Goal: Information Seeking & Learning: Learn about a topic

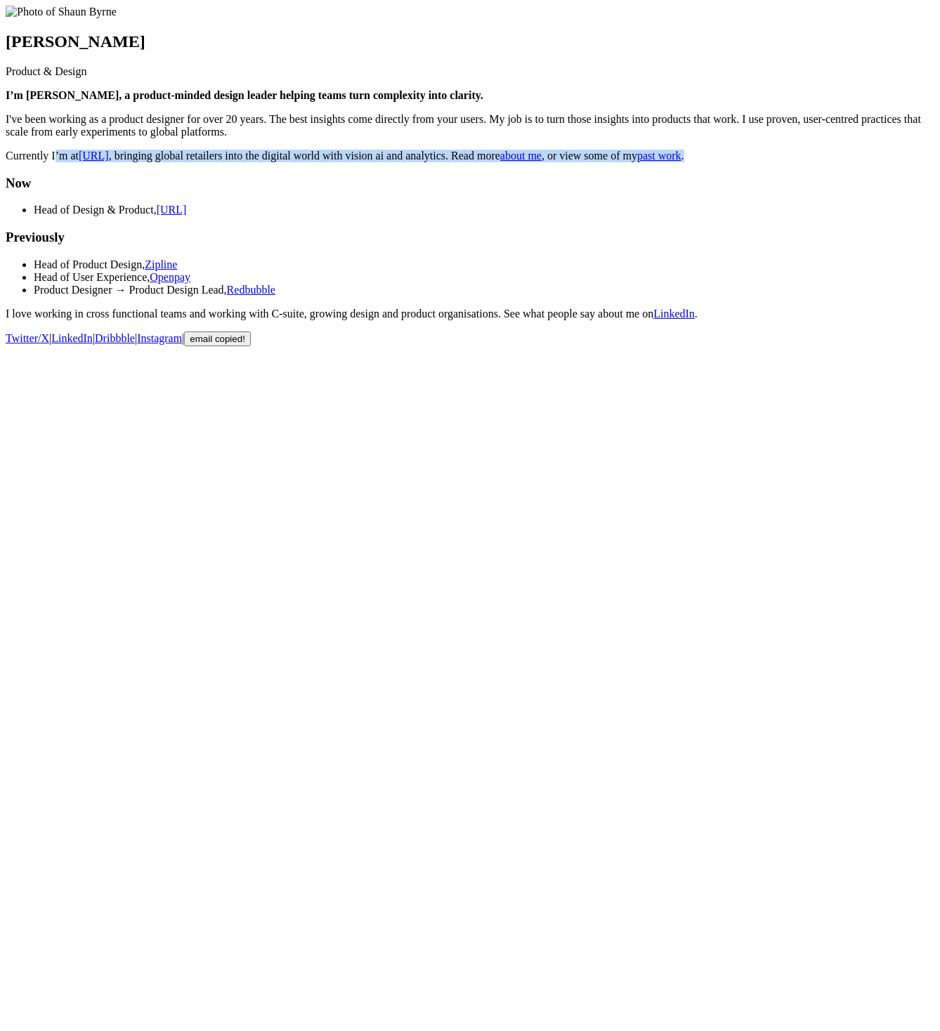
drag, startPoint x: 622, startPoint y: 263, endPoint x: 221, endPoint y: 249, distance: 400.6
click at [221, 249] on main "Shaun Byrne Product & Design I’m Shaun 👋, a product-minded design leader helpin…" at bounding box center [470, 163] width 929 height 315
copy p "Currently I’m at black.ai , bringing global retailers into the digital world wi…"
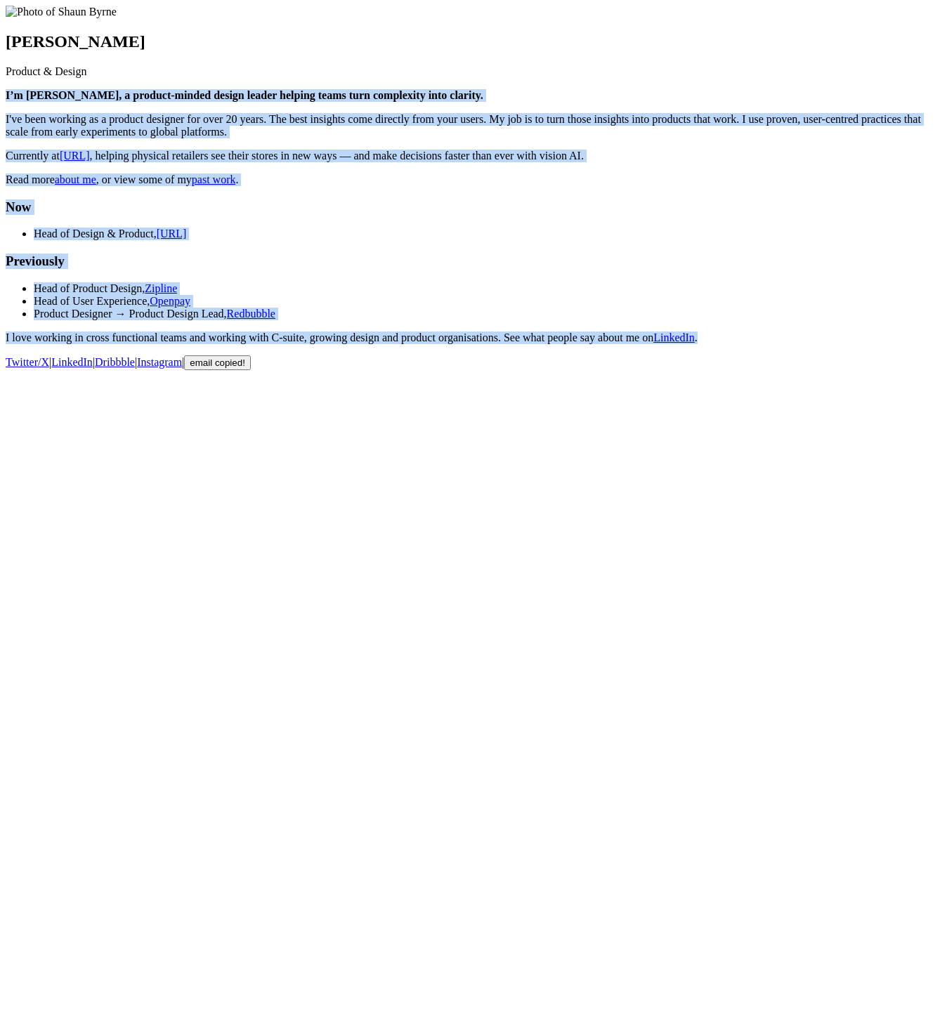
drag, startPoint x: 313, startPoint y: 147, endPoint x: 701, endPoint y: 534, distance: 547.8
click at [701, 344] on main "[PERSON_NAME] Product & Design I’m [PERSON_NAME], a product-minded design leade…" at bounding box center [470, 175] width 929 height 339
copy div "I’m Shaun 👋, a product-minded design leader helping teams turn complexity into …"
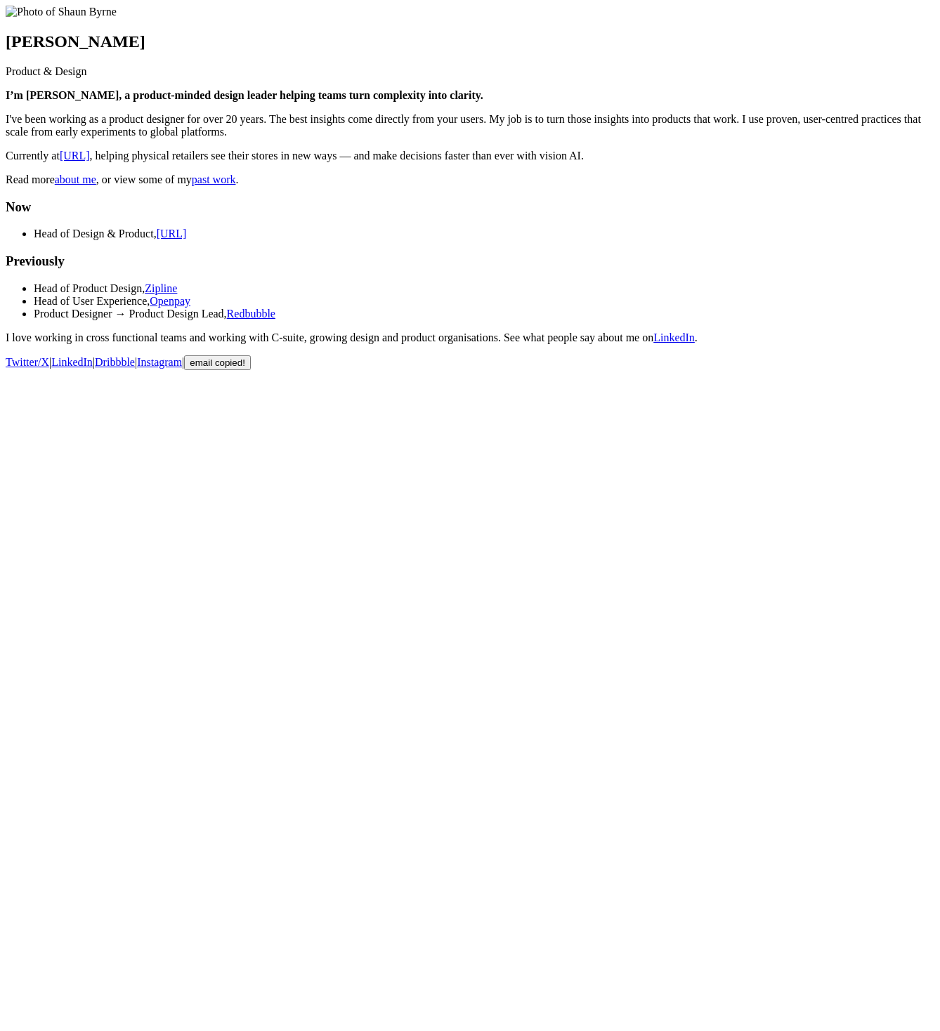
click at [635, 344] on p "I love working in cross functional teams and working with C-suite, growing desi…" at bounding box center [470, 338] width 929 height 13
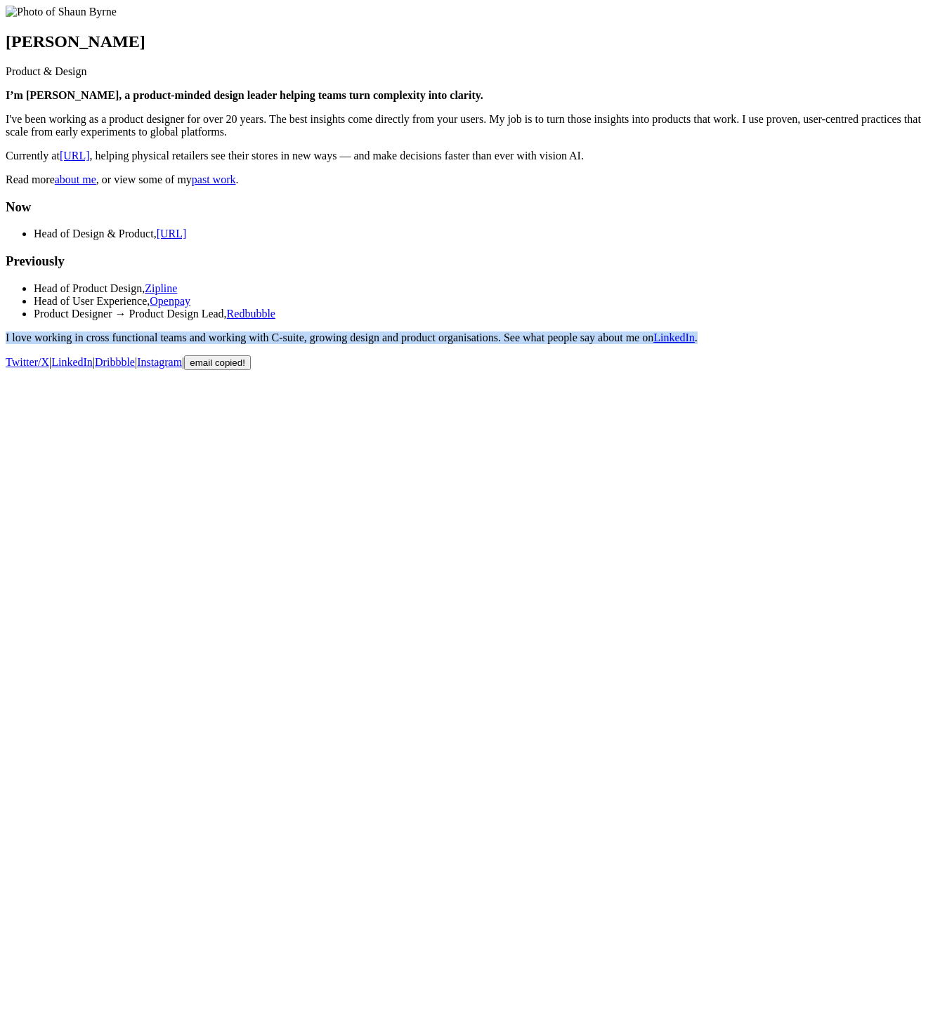
drag, startPoint x: 532, startPoint y: 533, endPoint x: 468, endPoint y: 553, distance: 67.7
click at [214, 344] on main "Shaun Byrne Product & Design I’m Shaun 👋, a product-minded design leader helpin…" at bounding box center [470, 175] width 929 height 339
copy p "I love working in cross functional teams and working with C-suite, growing desi…"
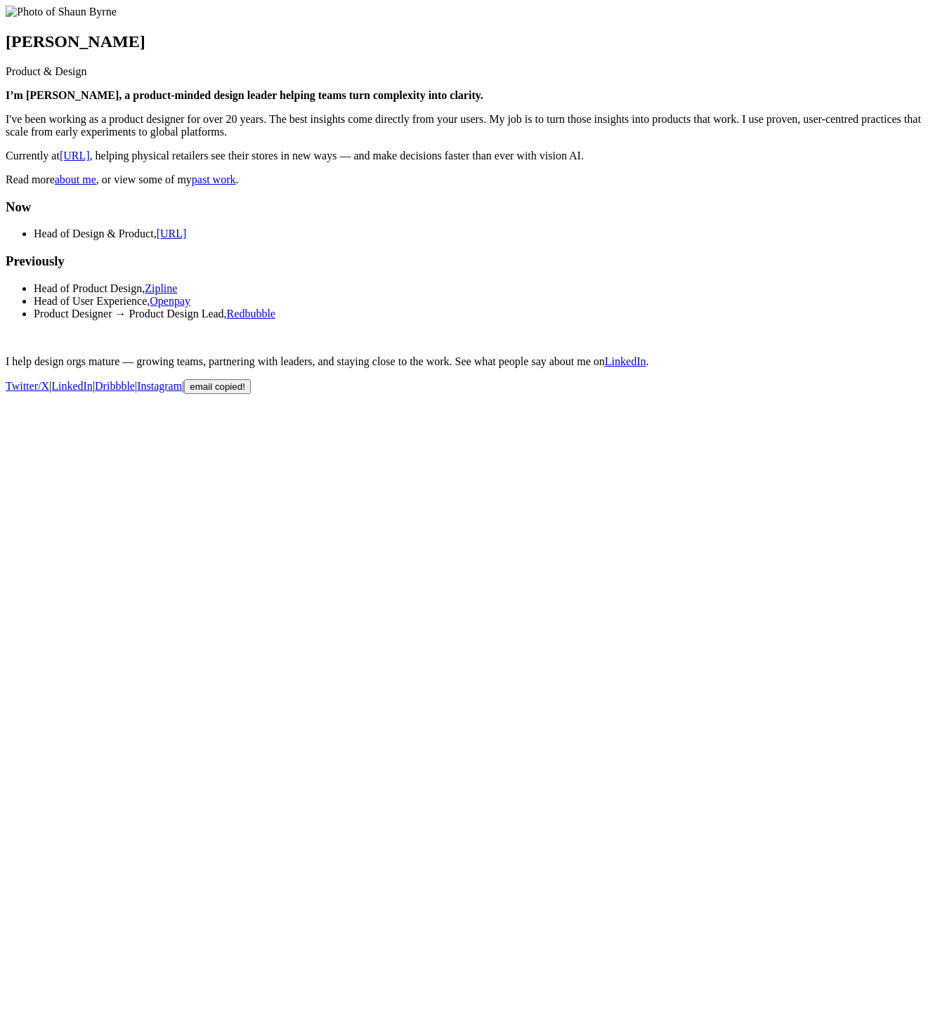
click at [656, 405] on html "Shaun Byrne Product & Design I’m Shaun 👋, a product-minded design leader helpin…" at bounding box center [470, 202] width 940 height 405
click at [779, 394] on body "Shaun Byrne Product & Design I’m Shaun 👋, a product-minded design leader helpin…" at bounding box center [470, 200] width 929 height 388
click at [96, 185] on link "about me" at bounding box center [75, 179] width 41 height 12
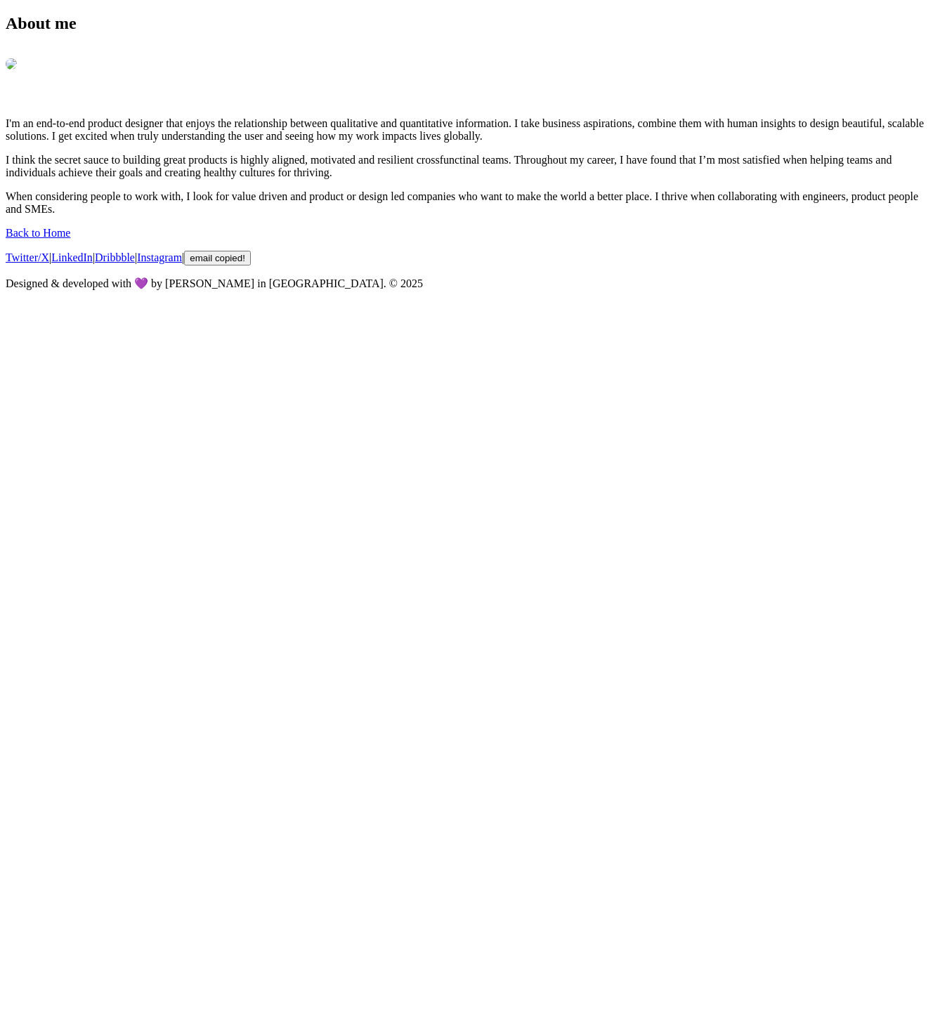
drag, startPoint x: 234, startPoint y: 63, endPoint x: 564, endPoint y: 515, distance: 560.0
click at [564, 216] on main "About me I'm an end-to-end product designer that enjoys the relationship betwee…" at bounding box center [470, 115] width 929 height 202
click at [579, 216] on p "When considering people to work with, I look for value driven and product or de…" at bounding box center [470, 202] width 929 height 25
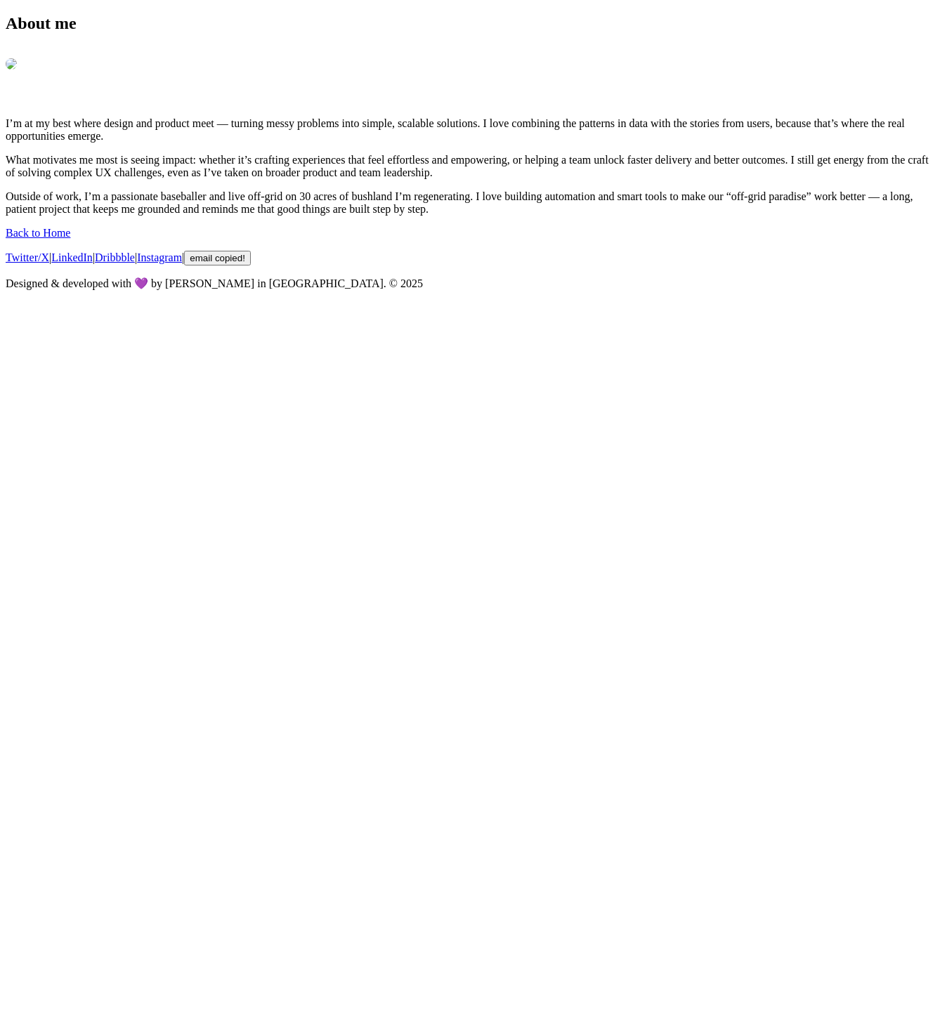
click at [630, 290] on body "About me I’m at my best where design and product meet — turning messy problems …" at bounding box center [470, 152] width 929 height 276
click at [817, 216] on main "About me I’m at my best where design and product meet — turning messy problems …" at bounding box center [470, 115] width 929 height 202
click at [597, 216] on p "Outside of work, I’m a passionate baseballer and live off-grid on 30 acres of b…" at bounding box center [470, 202] width 929 height 25
click at [831, 216] on main "About me I’m at my best where design and product meet — turning messy problems …" at bounding box center [470, 115] width 929 height 202
click at [70, 239] on link "Back to Home" at bounding box center [38, 233] width 65 height 12
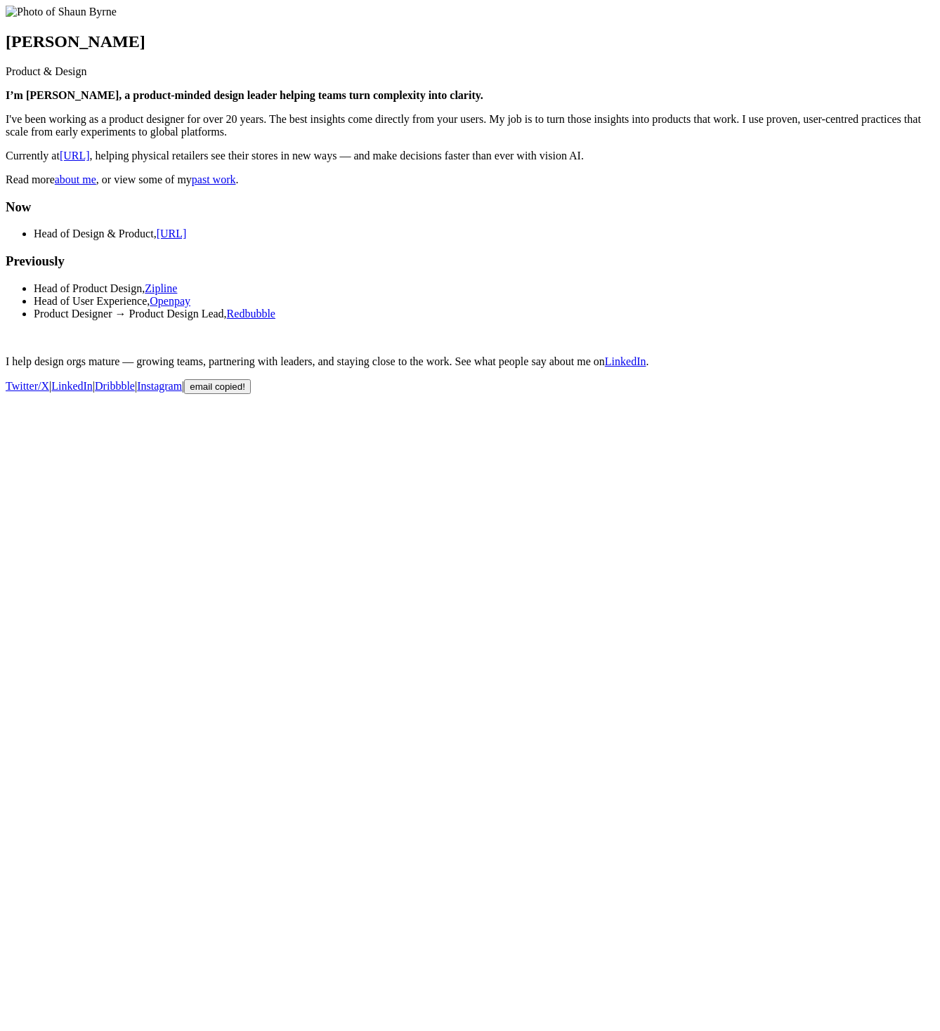
click at [236, 185] on link "past work" at bounding box center [214, 179] width 44 height 12
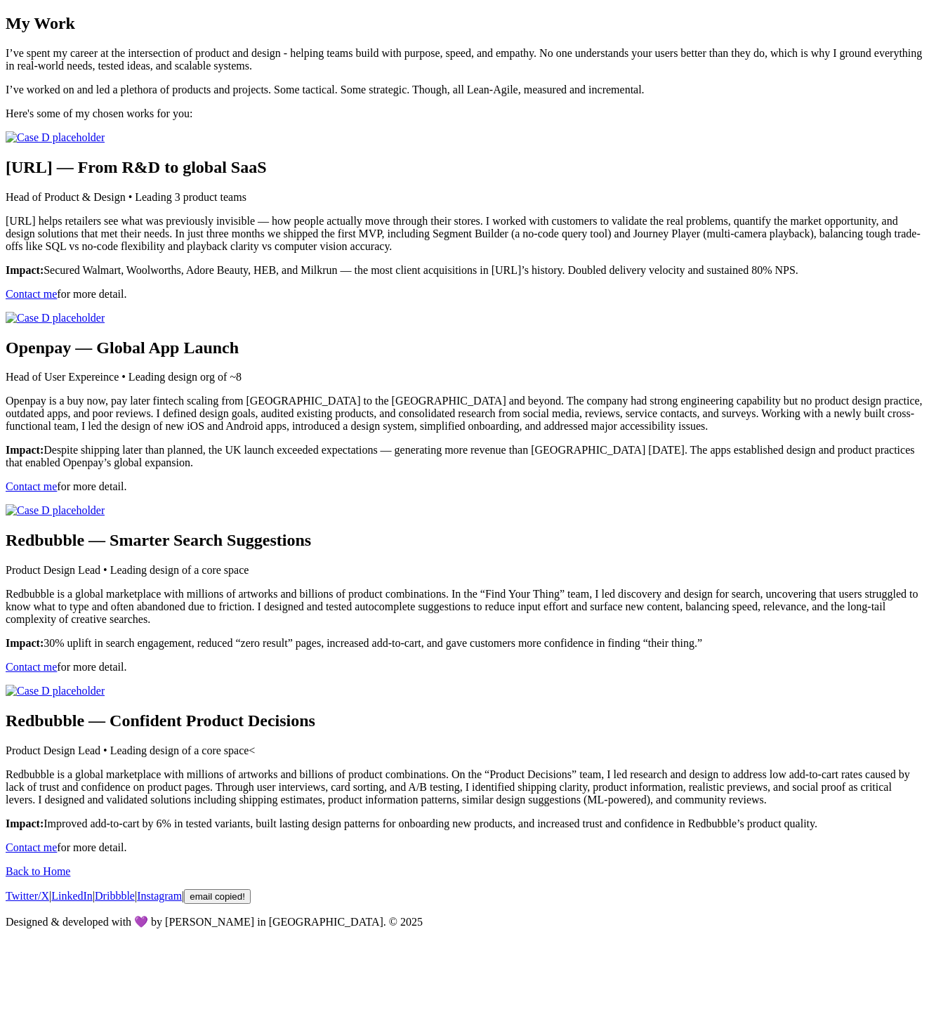
click at [787, 200] on main "My Work I’ve spent my career at the intersection of product and design - helpin…" at bounding box center [465, 434] width 918 height 840
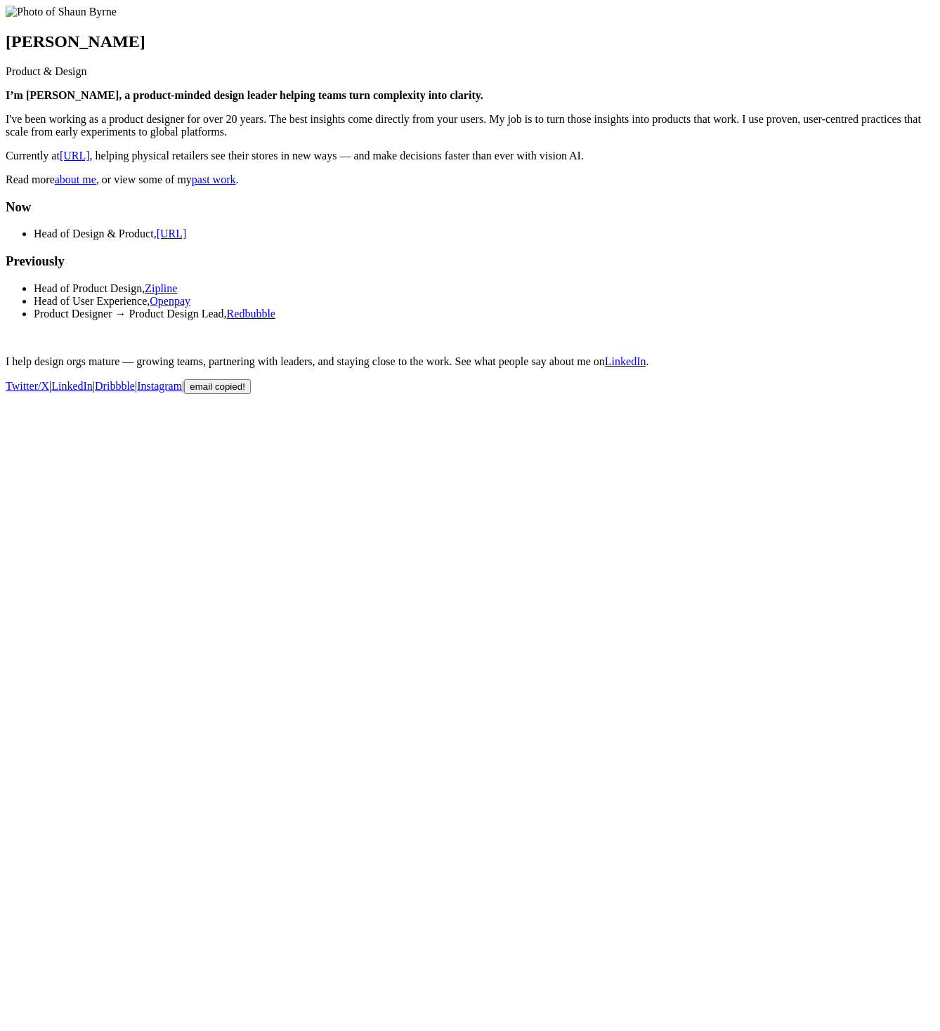
click at [96, 185] on link "about me" at bounding box center [75, 179] width 41 height 12
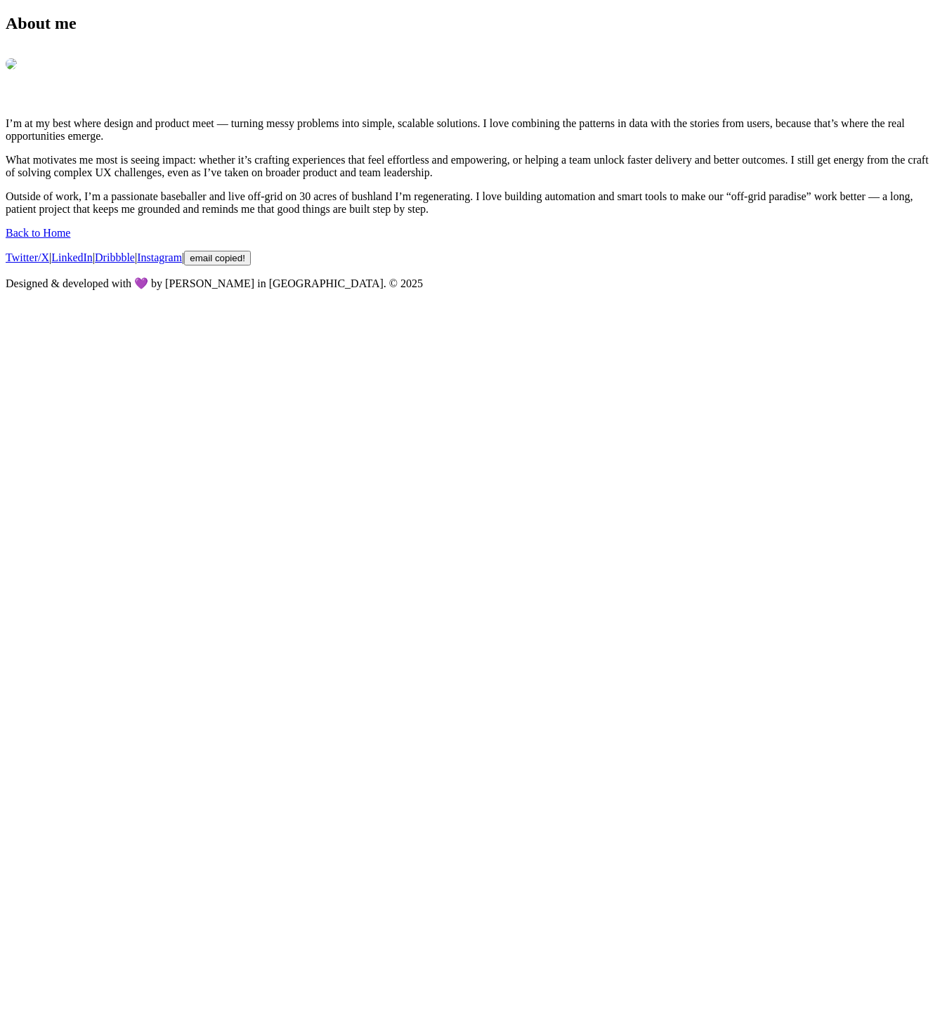
click at [70, 239] on link "Back to Home" at bounding box center [38, 233] width 65 height 12
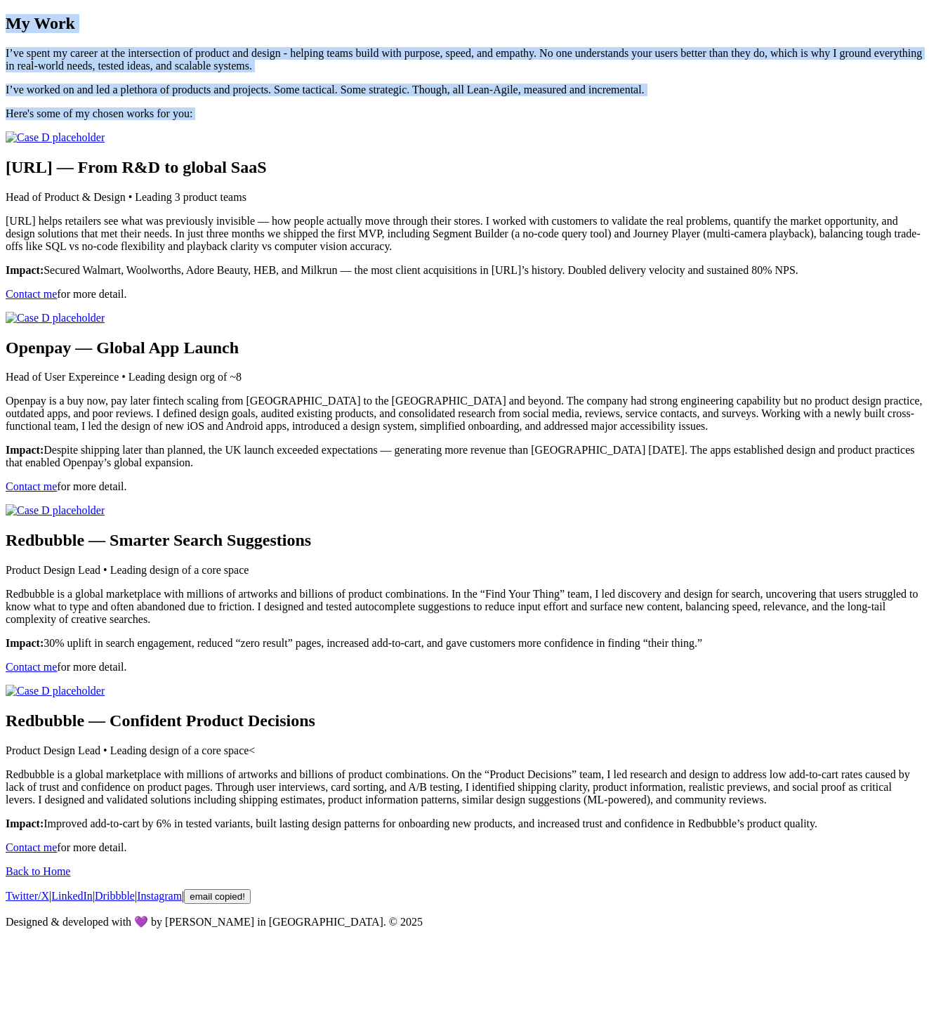
drag, startPoint x: 549, startPoint y: 257, endPoint x: 776, endPoint y: 680, distance: 479.8
click at [776, 680] on main "My Work I’ve spent my career at the intersection of product and design - helpin…" at bounding box center [465, 434] width 918 height 840
click at [416, 841] on p "Contact me for more detail." at bounding box center [465, 847] width 918 height 13
click at [738, 637] on main "My Work I’ve spent my career at the intersection of product and design - helpin…" at bounding box center [465, 434] width 918 height 840
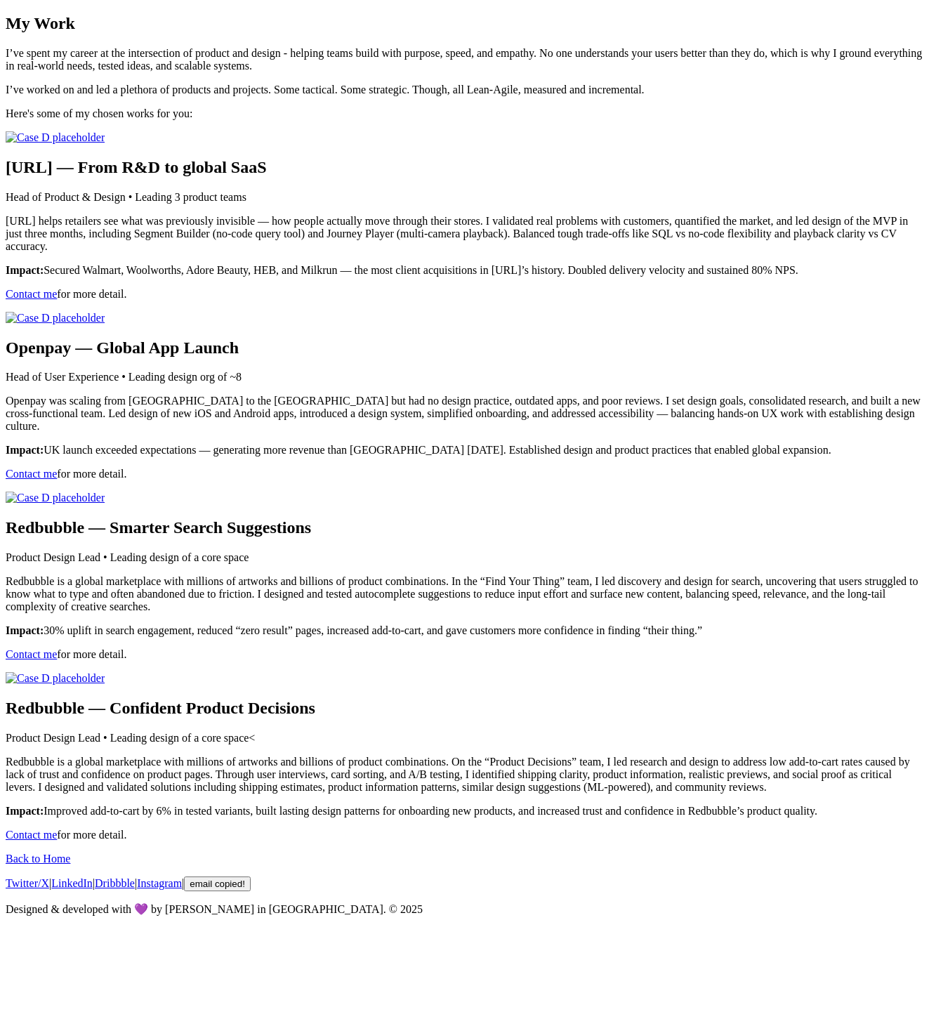
scroll to position [1500, 0]
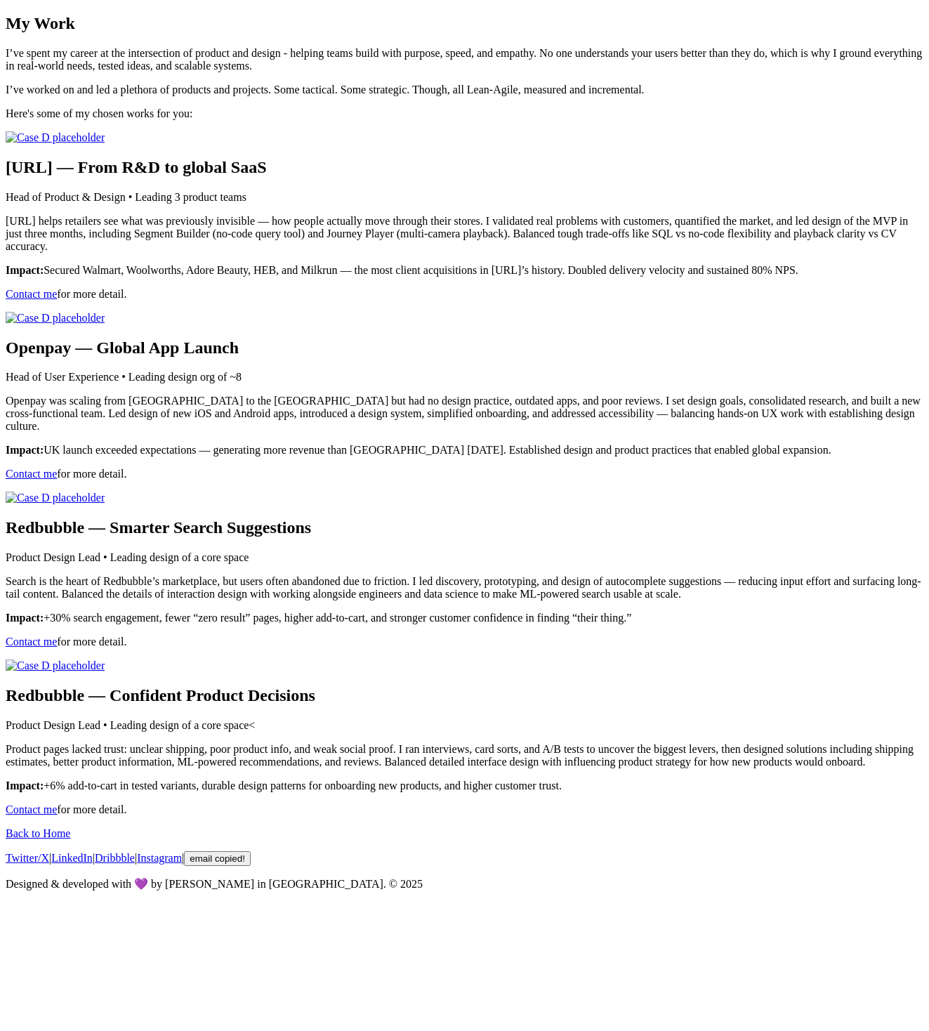
scroll to position [250, 0]
drag, startPoint x: 267, startPoint y: 583, endPoint x: 223, endPoint y: 578, distance: 43.8
click at [223, 177] on h2 "black.ai — From R&D to global SaaS" at bounding box center [465, 167] width 918 height 19
copy h2 "[URL]"
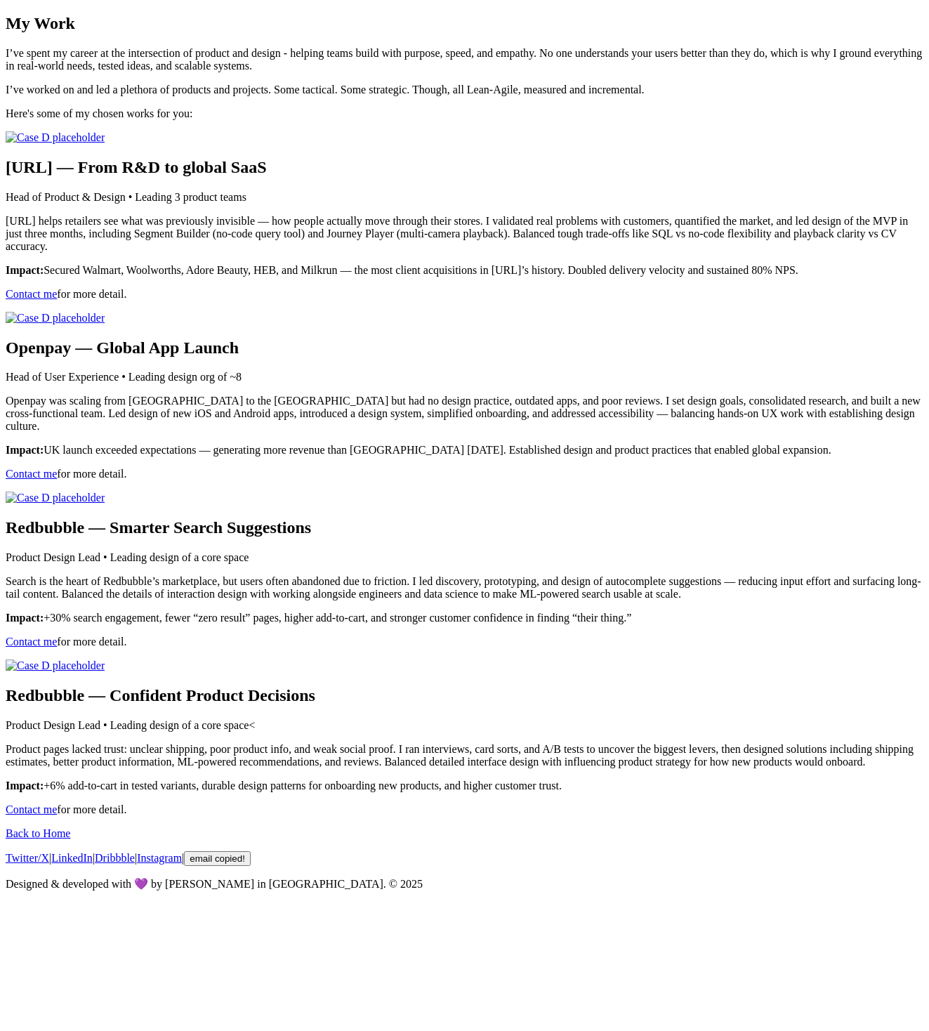
click at [818, 436] on main "My Work I’ve spent my career at the intersection of product and design - helpin…" at bounding box center [465, 415] width 918 height 802
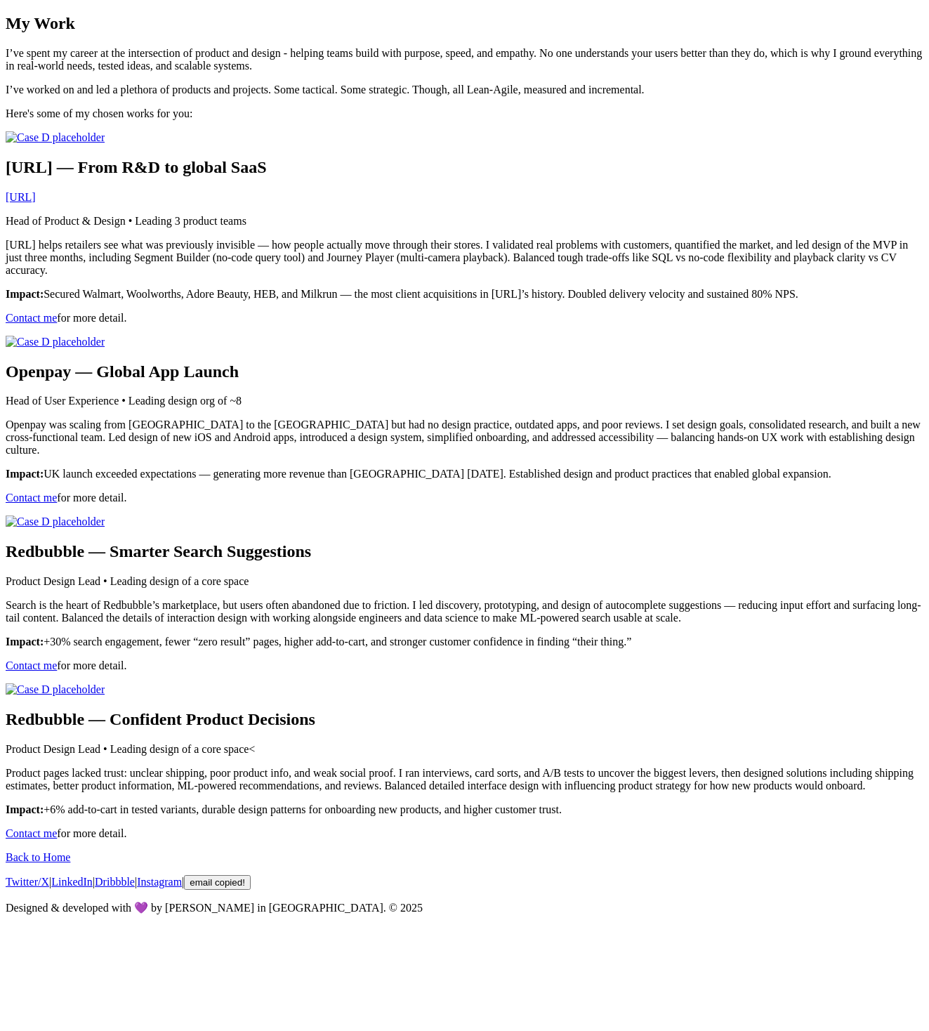
scroll to position [439, 0]
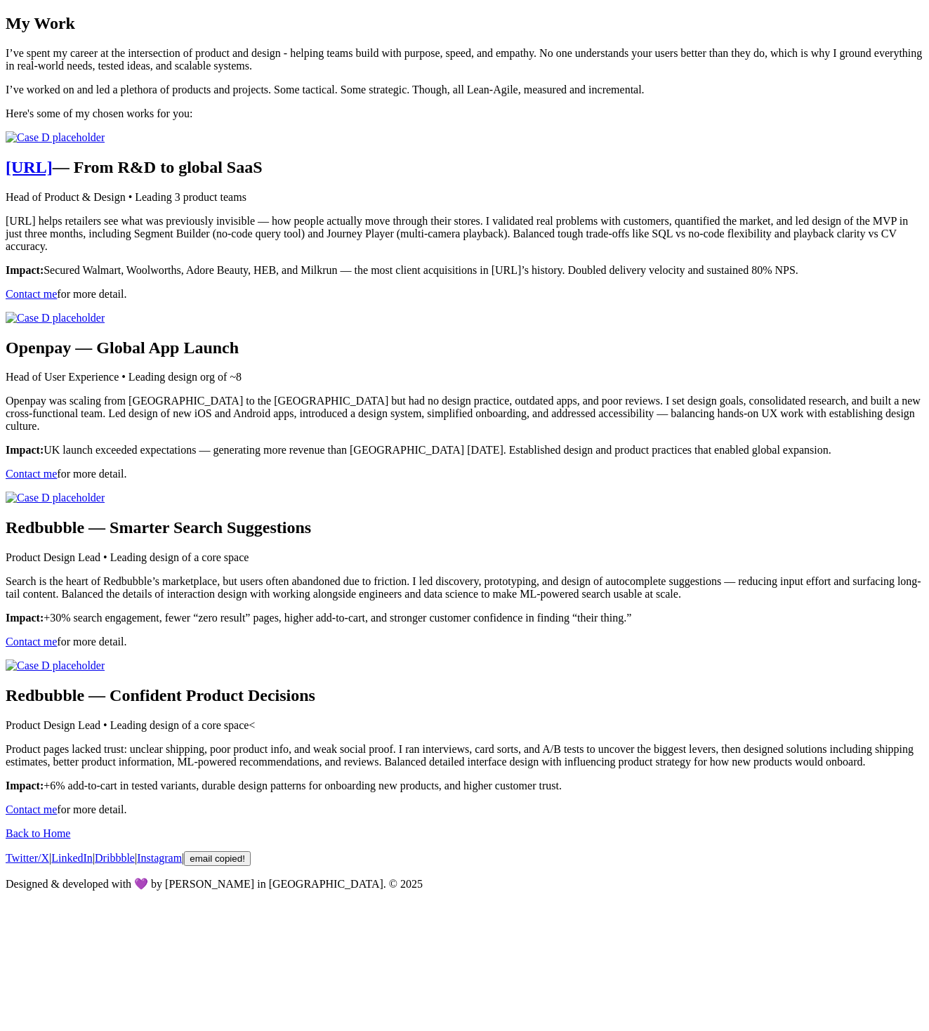
scroll to position [1113, 0]
click at [794, 595] on main "My Work I’ve spent my career at the intersection of product and design - helpin…" at bounding box center [465, 415] width 918 height 802
click at [768, 563] on main "My Work I’ve spent my career at the intersection of product and design - helpin…" at bounding box center [465, 415] width 918 height 802
click at [803, 248] on main "My Work I’ve spent my career at the intersection of product and design - helpin…" at bounding box center [465, 415] width 918 height 802
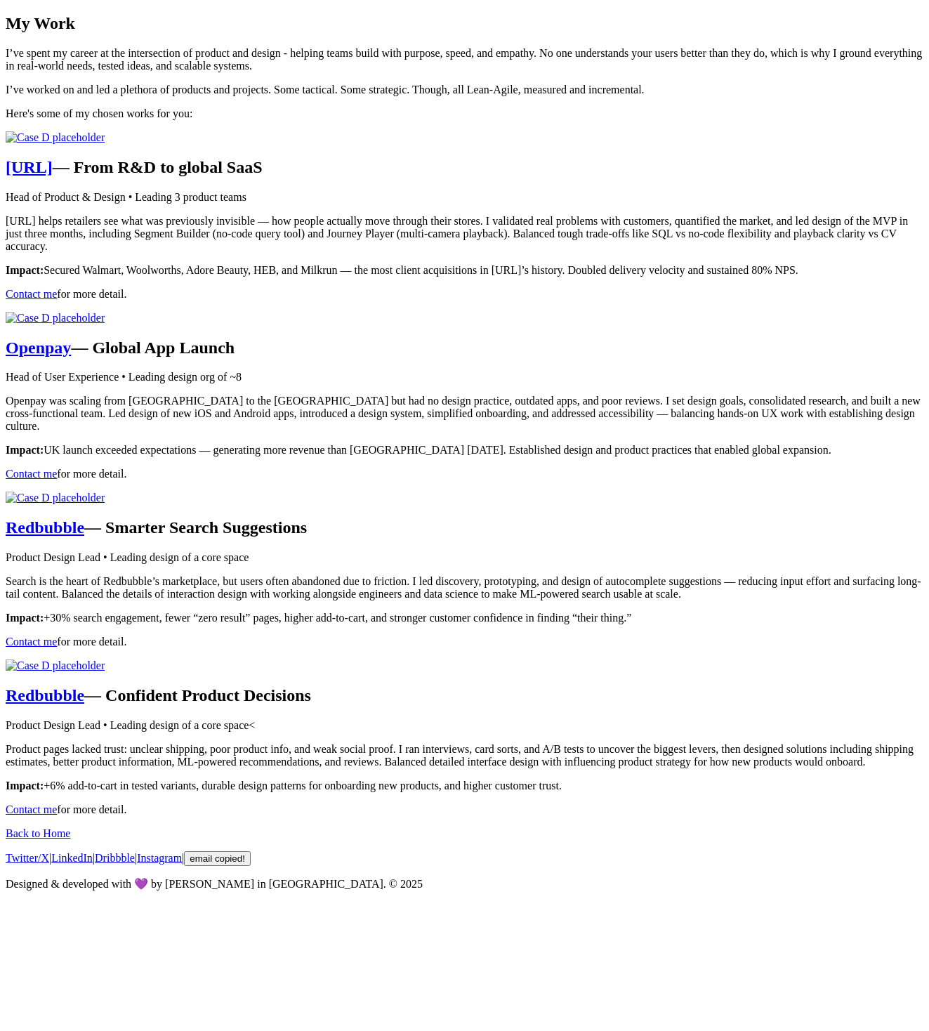
scroll to position [157, 0]
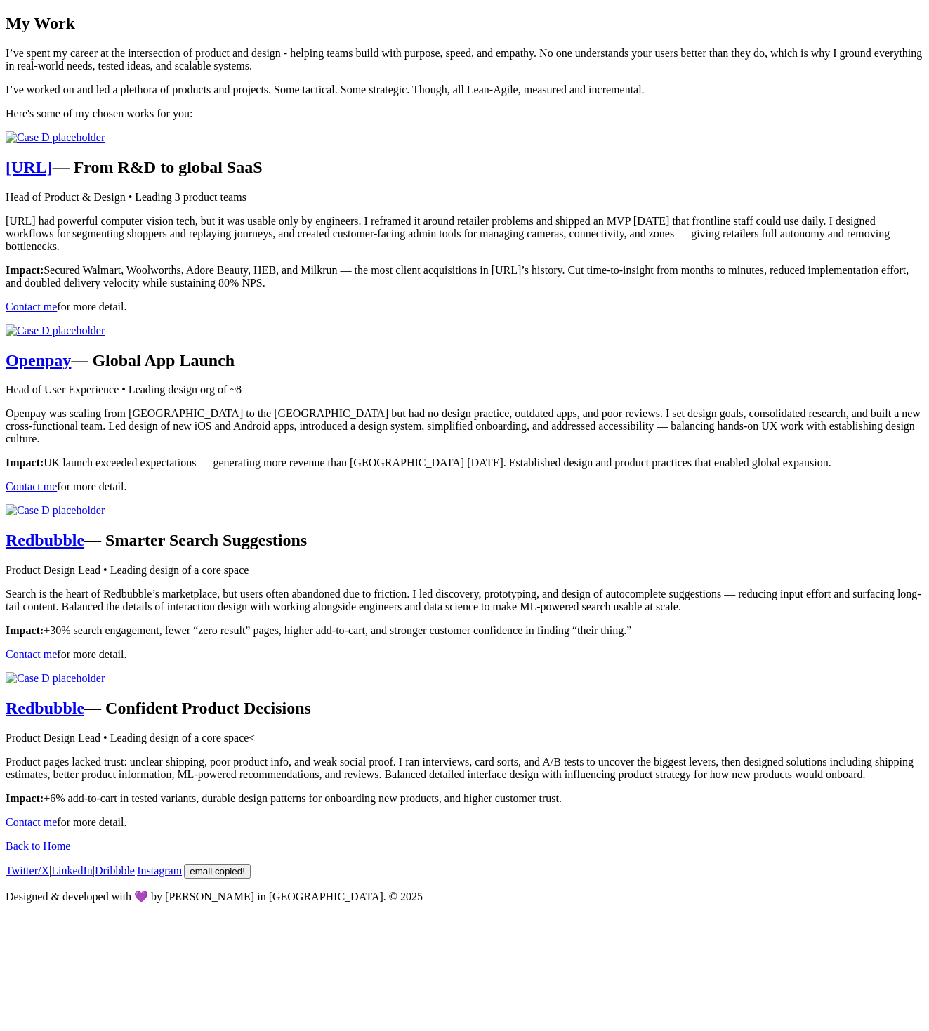
scroll to position [2750, 0]
click at [57, 816] on link "Contact me" at bounding box center [31, 822] width 51 height 12
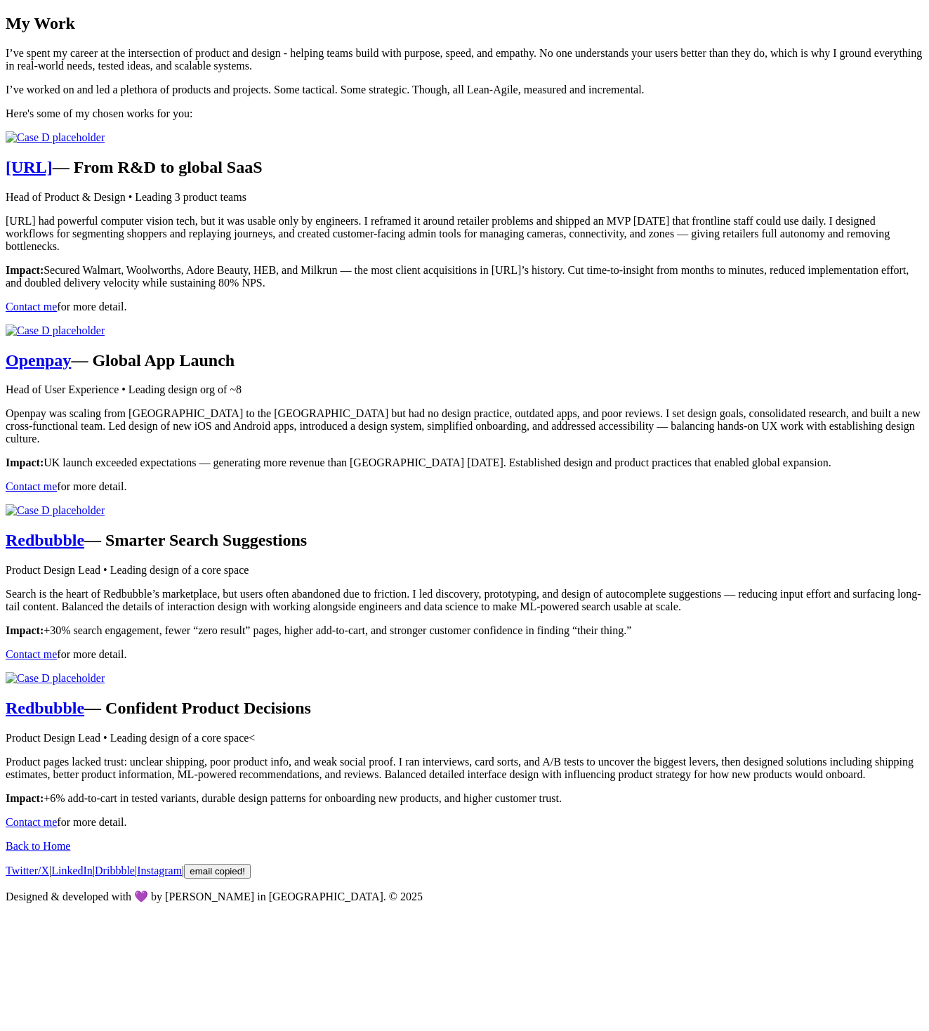
click at [57, 816] on link "Contact me" at bounding box center [31, 822] width 51 height 12
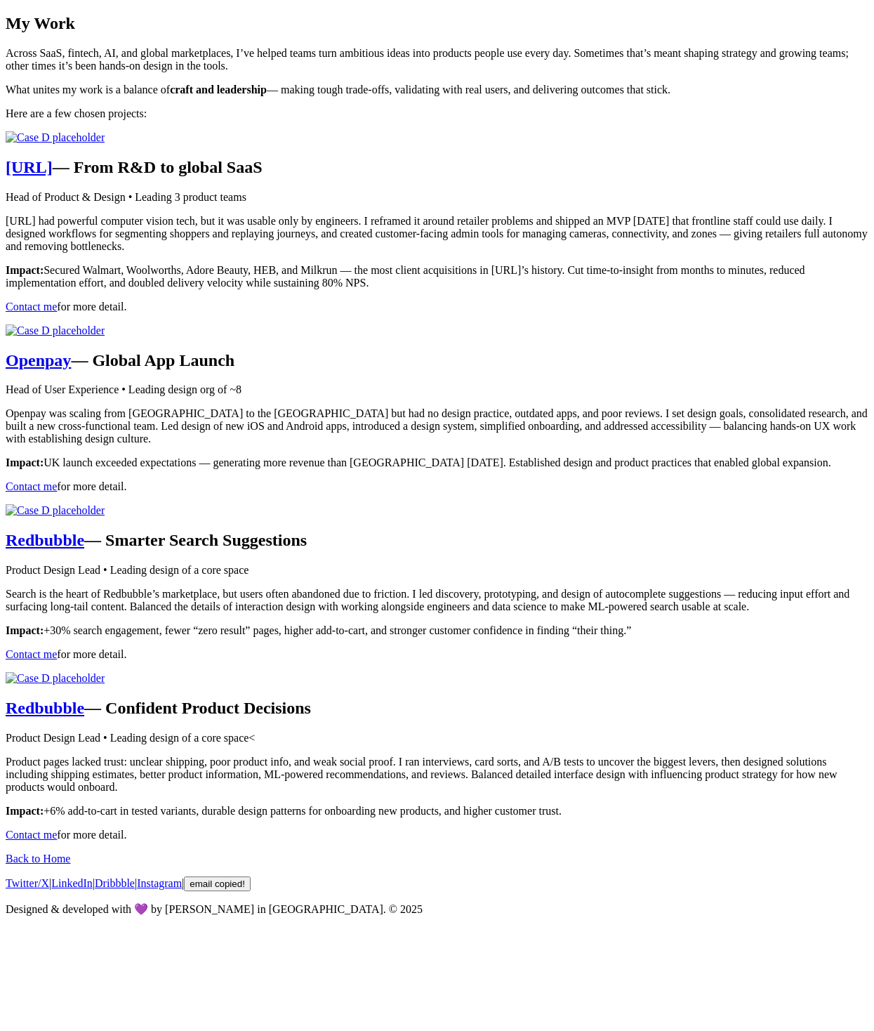
scroll to position [2703, 0]
click at [861, 678] on body "My Work Across SaaS, fintech, AI, and global marketplaces, I’ve helped teams tu…" at bounding box center [437, 465] width 863 height 902
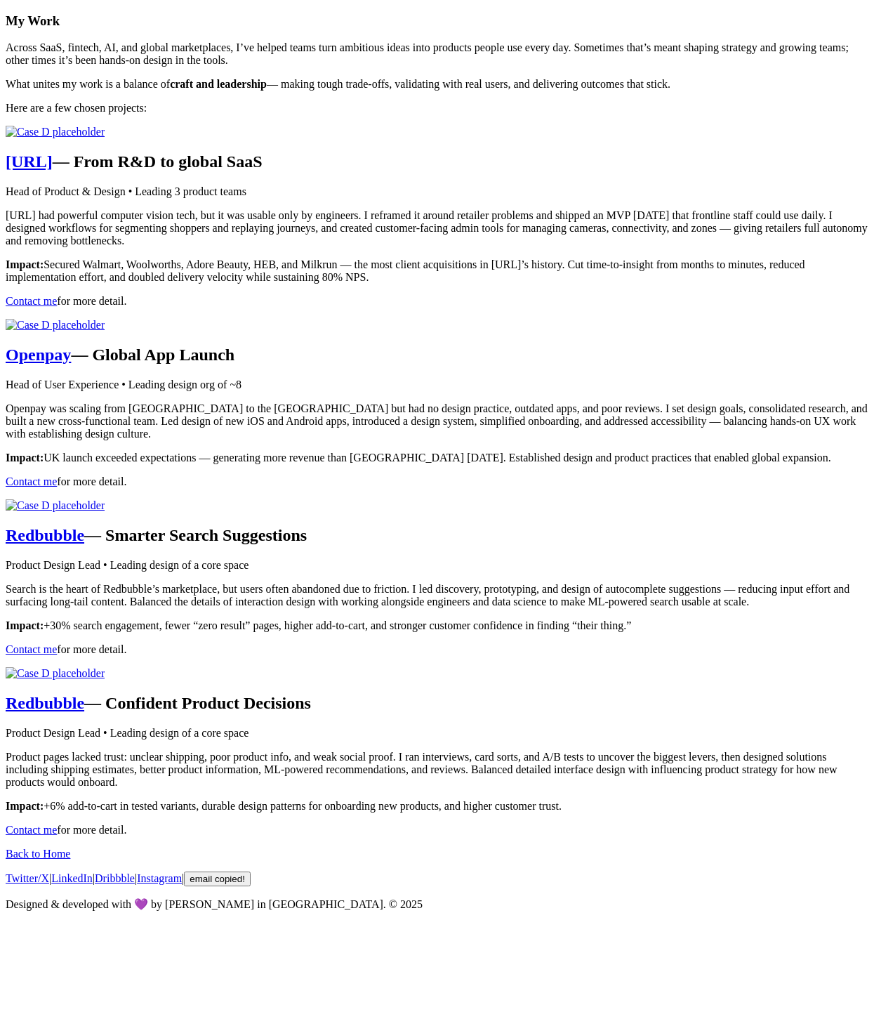
scroll to position [2719, 0]
drag, startPoint x: 747, startPoint y: 293, endPoint x: 774, endPoint y: 454, distance: 163.0
click at [747, 294] on main "My Work Across SaaS, fintech, AI, and global marketplaces, I’ve helped teams tu…" at bounding box center [437, 424] width 863 height 823
drag, startPoint x: 761, startPoint y: 54, endPoint x: 720, endPoint y: 152, distance: 106.7
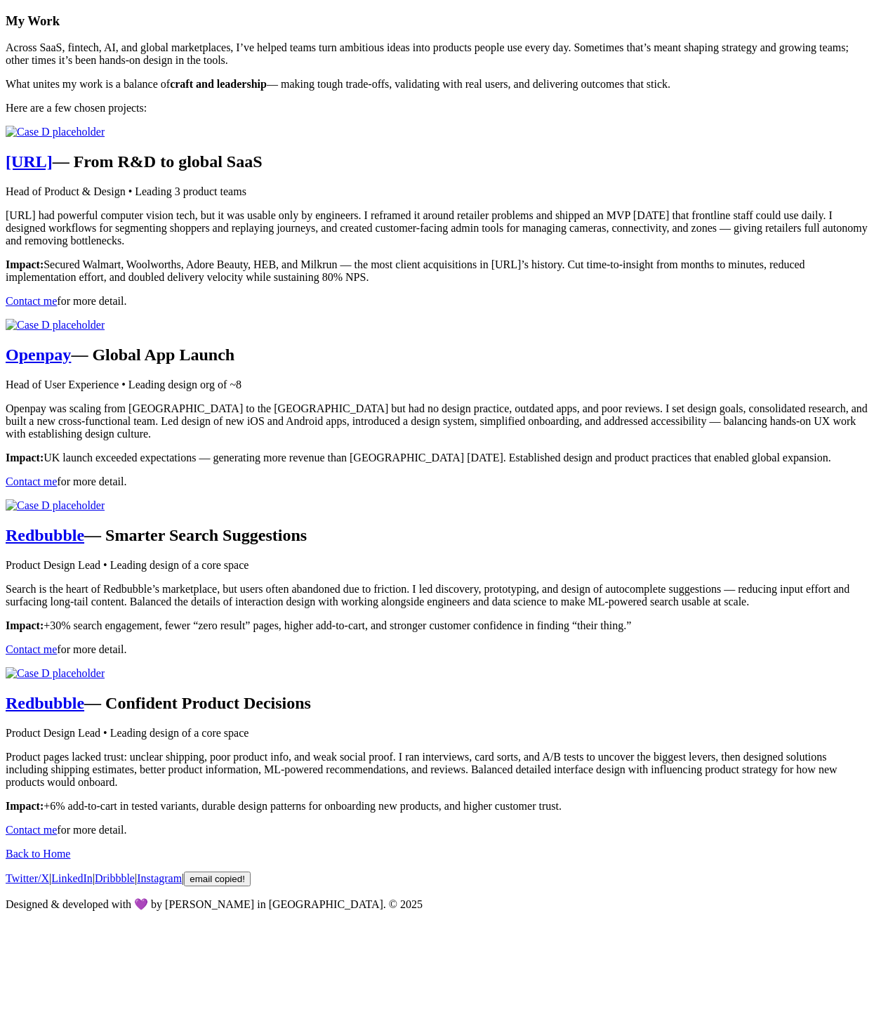
click at [761, 55] on main "My Work Across SaaS, fintech, AI, and global marketplaces, I’ve helped teams tu…" at bounding box center [437, 424] width 863 height 823
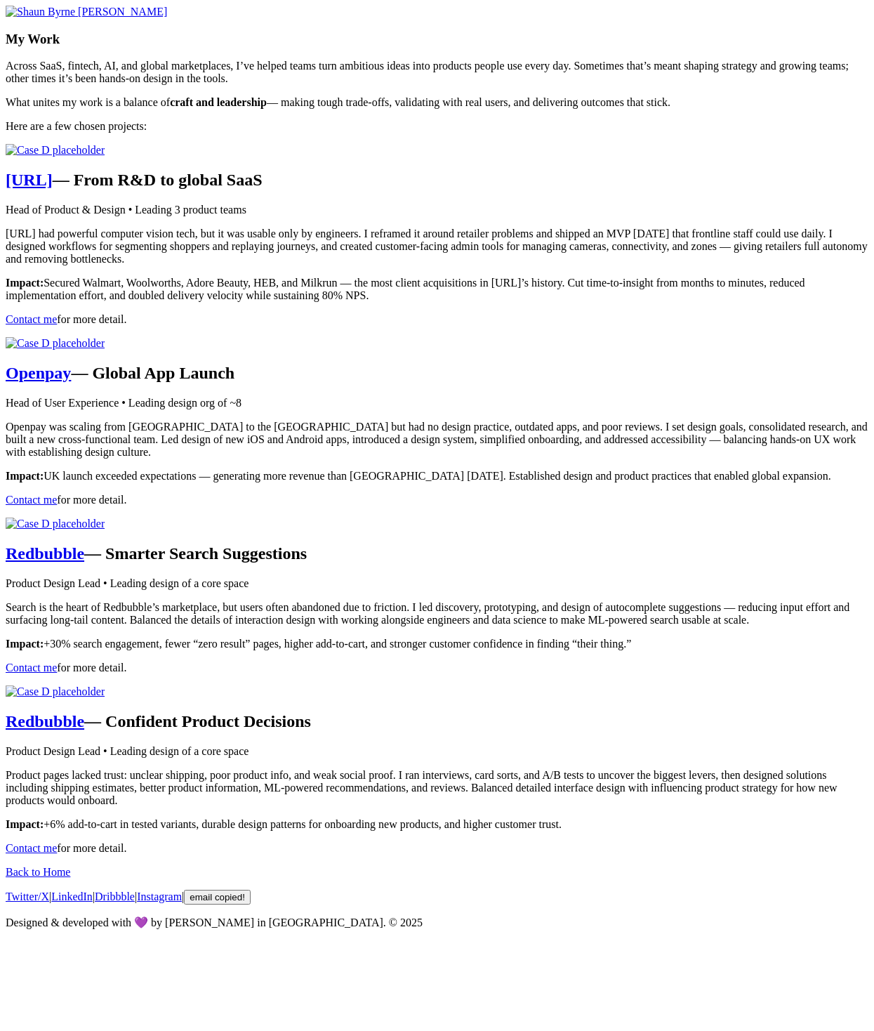
click at [167, 18] on span "[PERSON_NAME]" at bounding box center [122, 12] width 89 height 12
click at [557, 109] on p "What unites my work is a balance of craft and leadership — making tough trade-o…" at bounding box center [437, 102] width 863 height 13
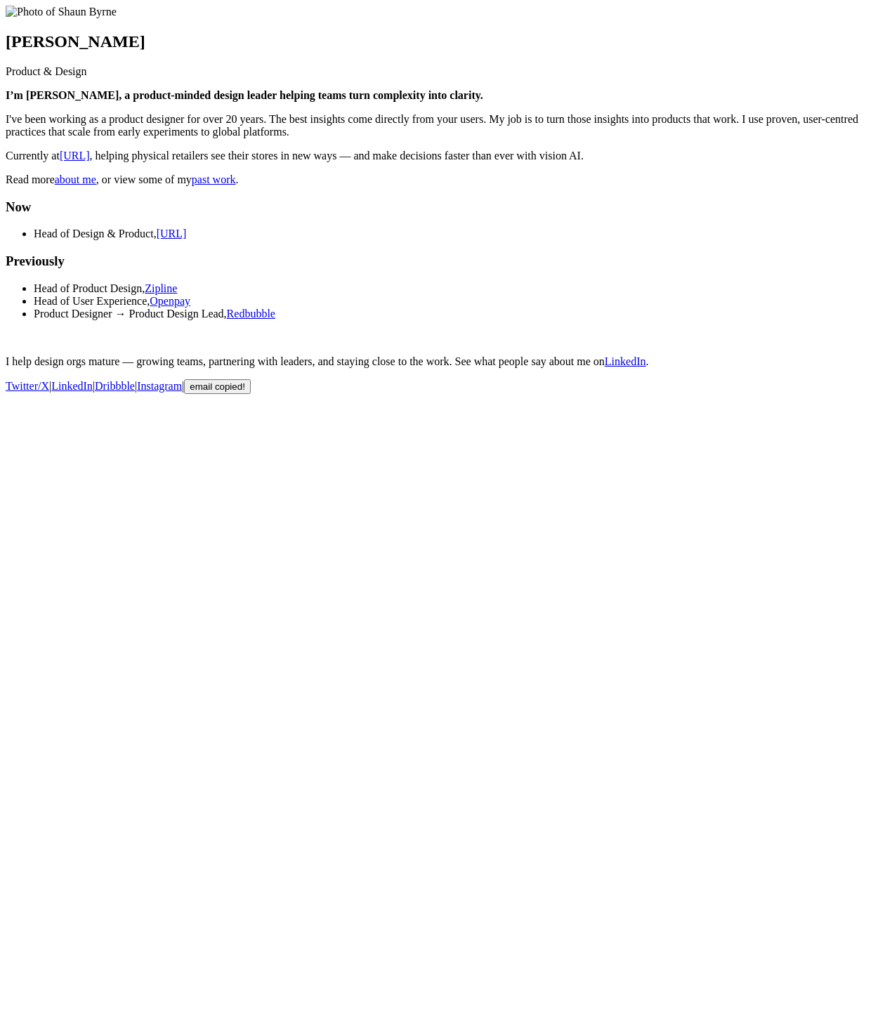
click at [96, 185] on link "about me" at bounding box center [75, 179] width 41 height 12
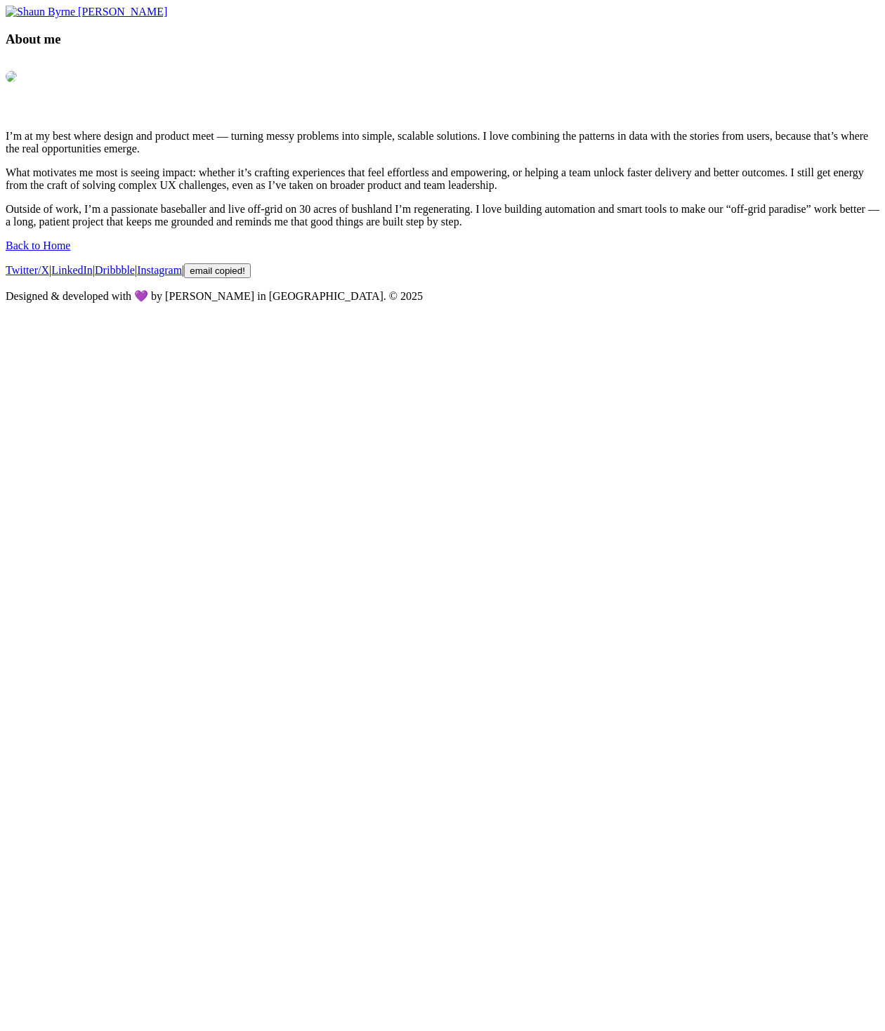
click at [167, 18] on span "[PERSON_NAME]" at bounding box center [122, 12] width 89 height 12
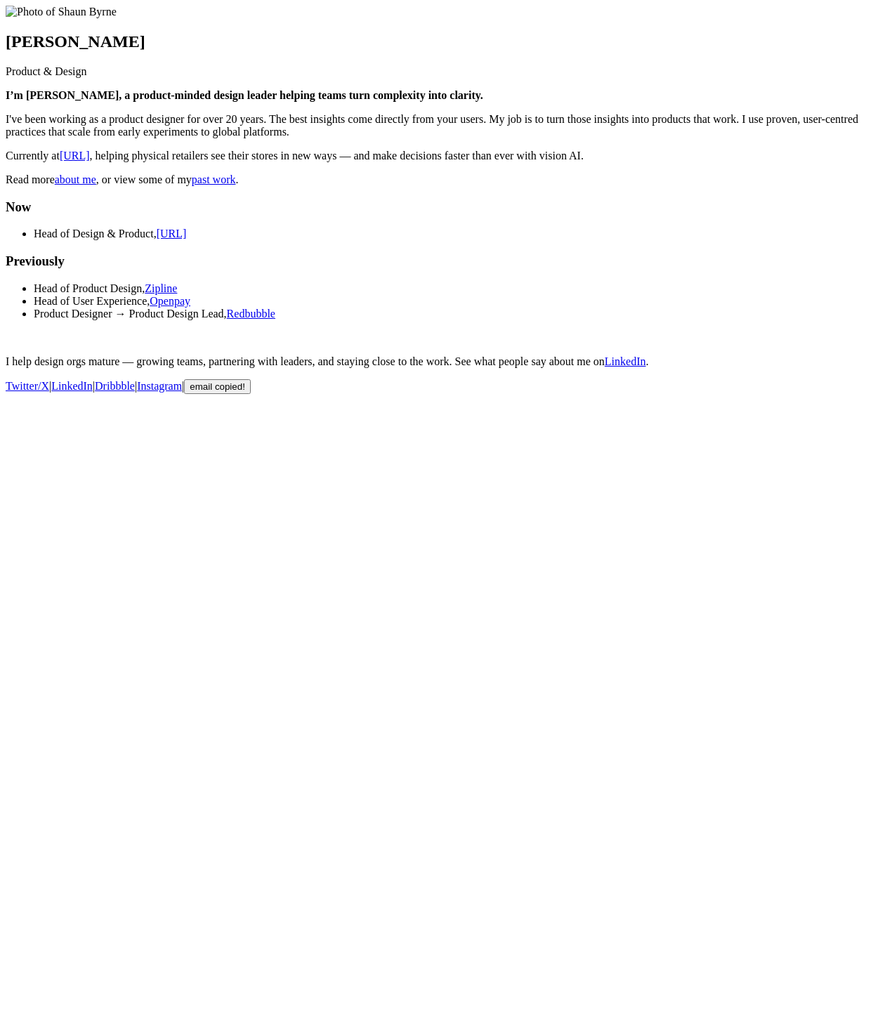
click at [372, 147] on section "Shaun Byrne Product & Design I’m Shaun 👋, a product-minded design leader helpin…" at bounding box center [443, 96] width 874 height 181
drag, startPoint x: 258, startPoint y: 82, endPoint x: 362, endPoint y: 70, distance: 104.6
click at [353, 74] on div "Shaun Byrne Product & Design" at bounding box center [443, 42] width 874 height 72
click at [367, 69] on div "Shaun Byrne Product & Design" at bounding box center [443, 42] width 874 height 72
click at [96, 185] on link "about me" at bounding box center [75, 179] width 41 height 12
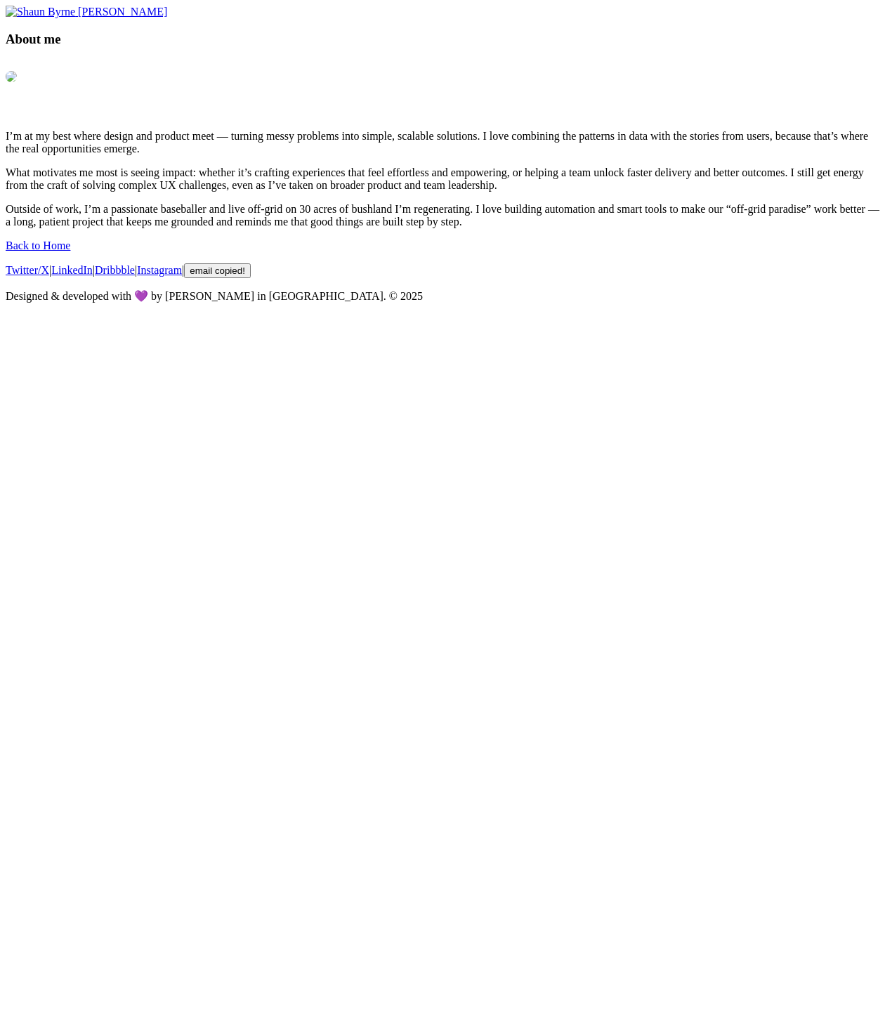
click at [51, 303] on body "[PERSON_NAME] About me I’m at my best where design and product meet — turning m…" at bounding box center [443, 154] width 874 height 297
click at [70, 251] on link "Back to Home" at bounding box center [38, 245] width 65 height 12
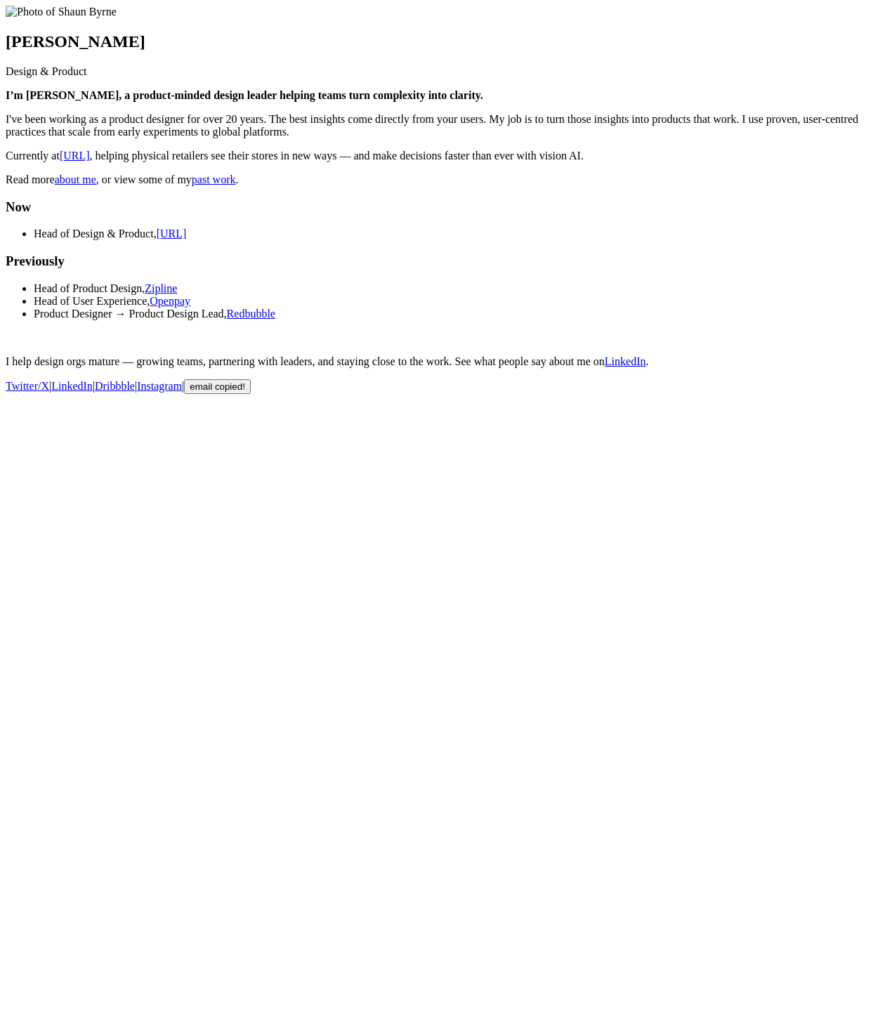
click at [236, 185] on link "past work" at bounding box center [214, 179] width 44 height 12
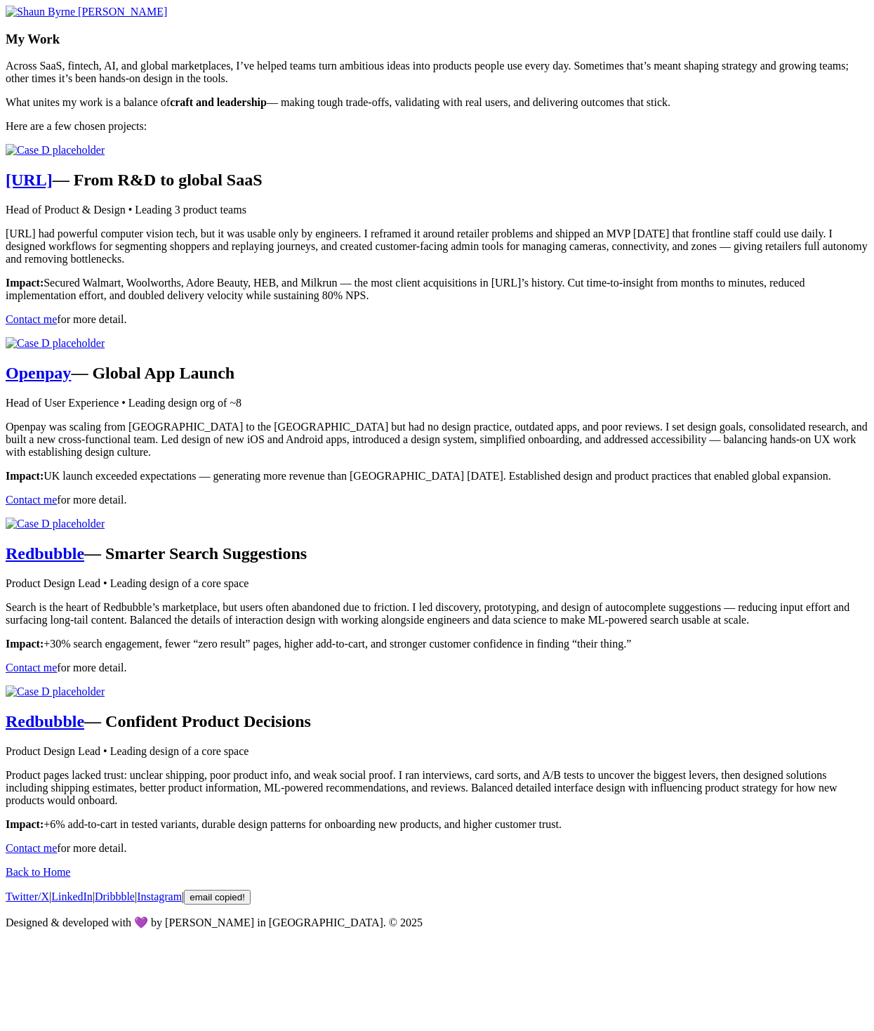
scroll to position [2789, 0]
click at [245, 903] on span "copied!" at bounding box center [230, 897] width 30 height 11
click at [582, 110] on article "[PERSON_NAME] My Work Across SaaS, fintech, AI, and global marketplaces, I’ve h…" at bounding box center [437, 430] width 863 height 849
click at [167, 18] on span "[PERSON_NAME]" at bounding box center [122, 12] width 89 height 12
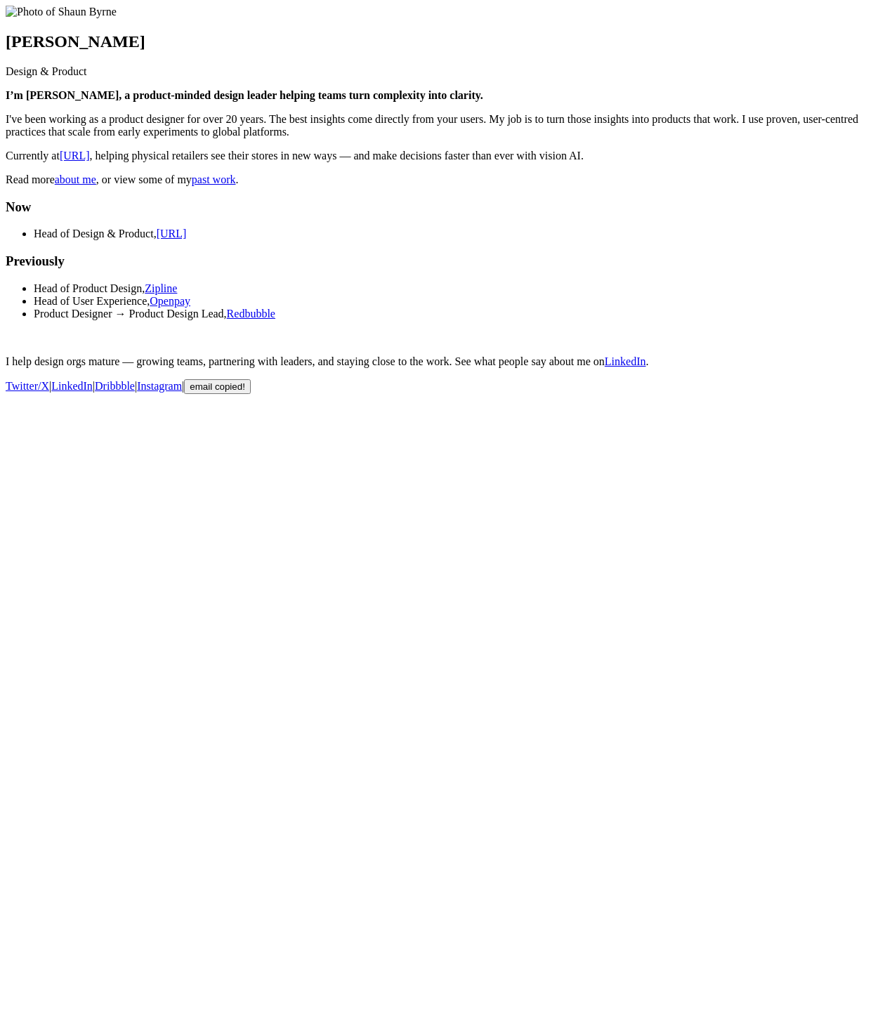
click at [96, 185] on link "about me" at bounding box center [75, 179] width 41 height 12
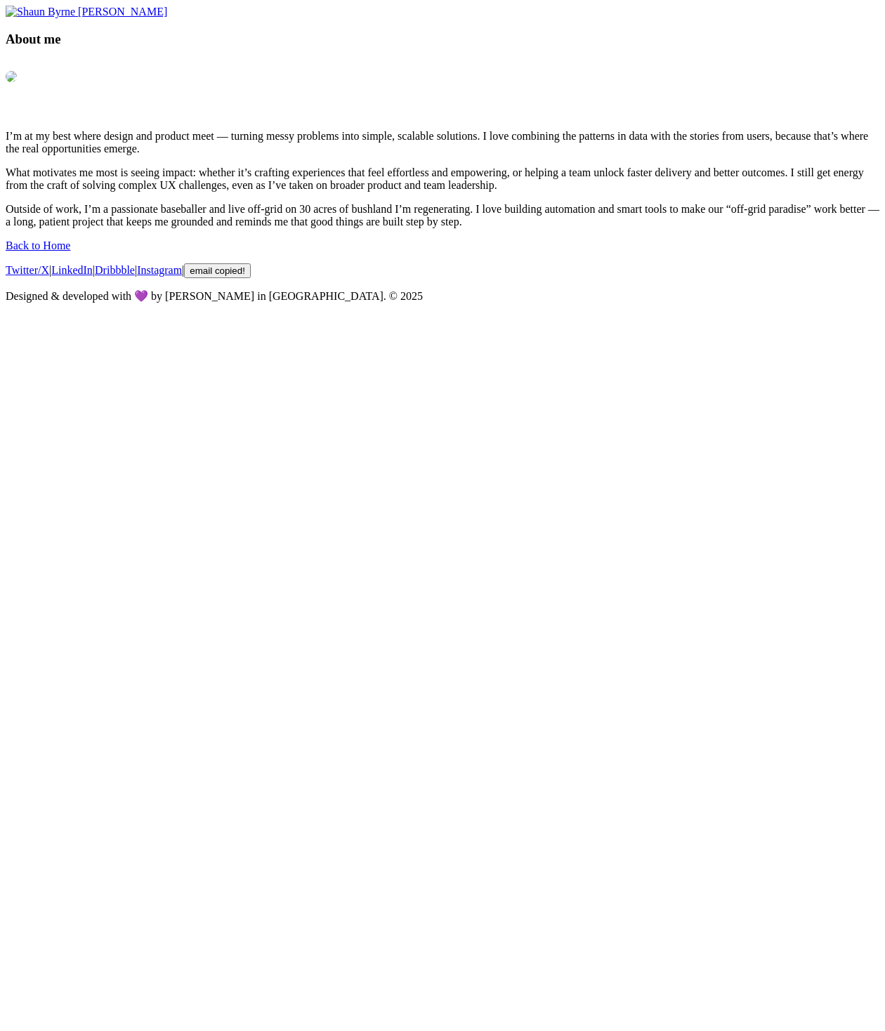
click at [167, 18] on span "[PERSON_NAME]" at bounding box center [122, 12] width 89 height 12
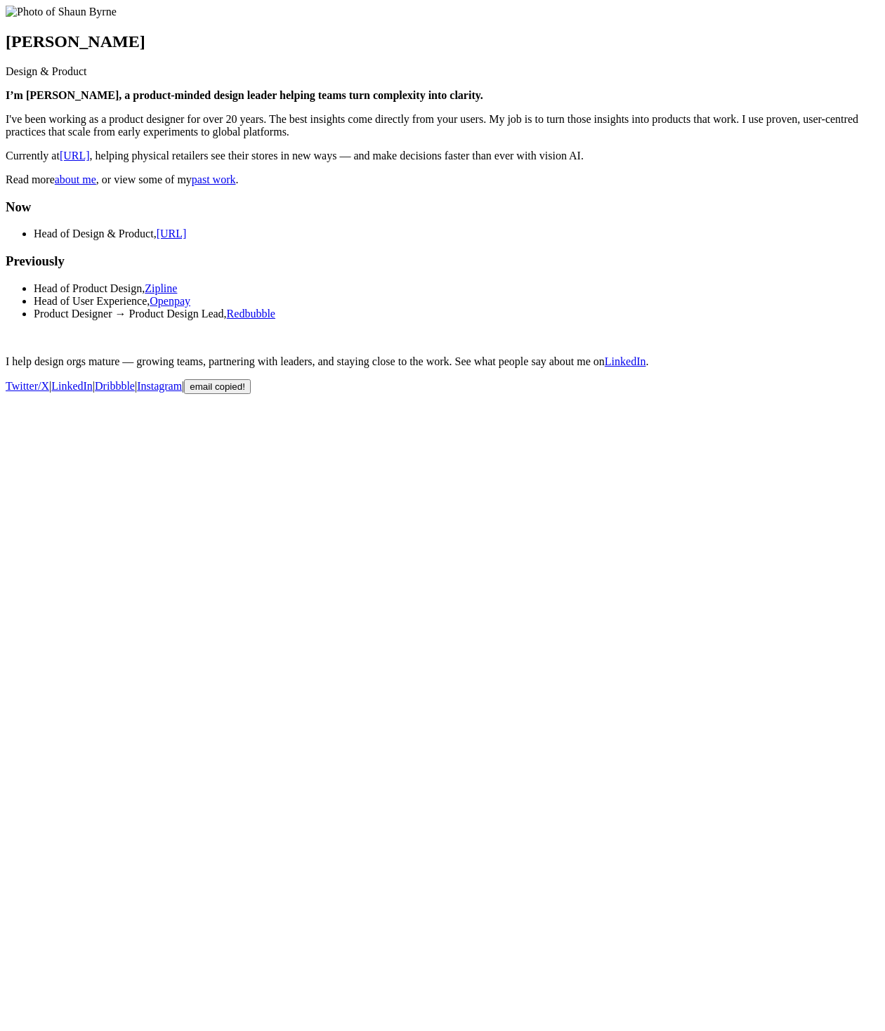
click at [96, 185] on link "about me" at bounding box center [75, 179] width 41 height 12
click at [236, 185] on link "past work" at bounding box center [214, 179] width 44 height 12
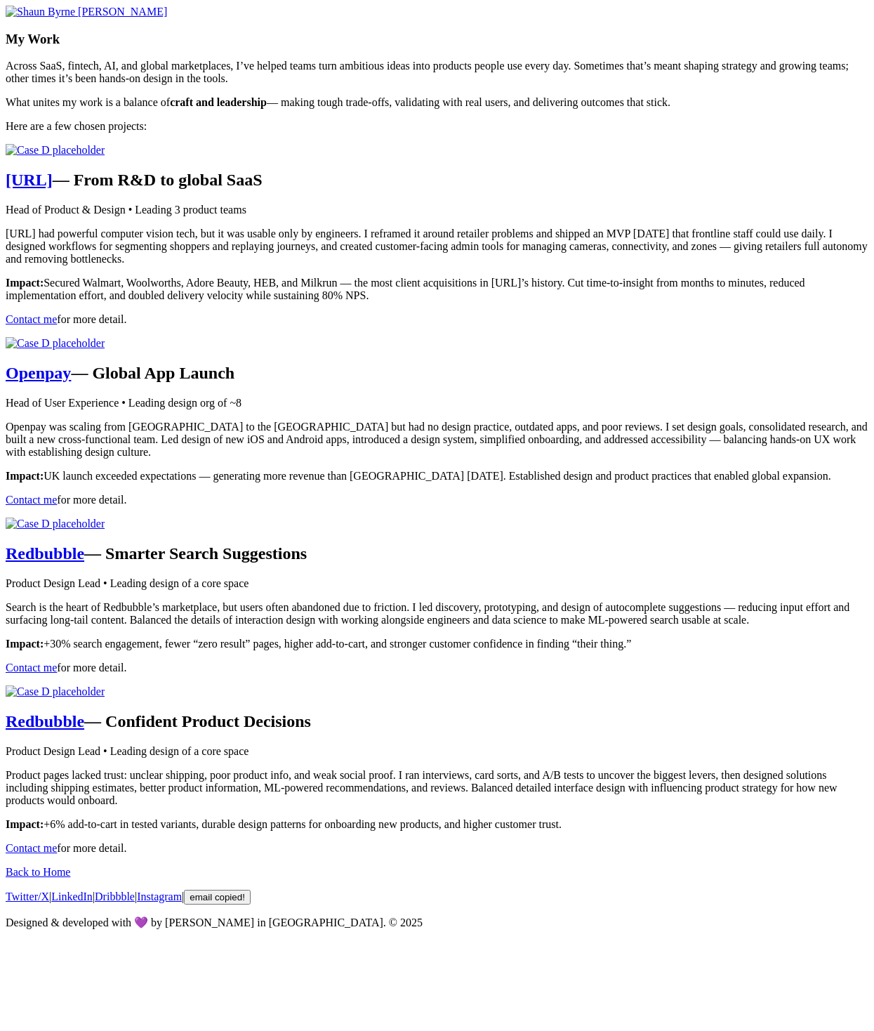
scroll to position [2789, 0]
click at [70, 878] on link "Back to Home" at bounding box center [38, 872] width 65 height 12
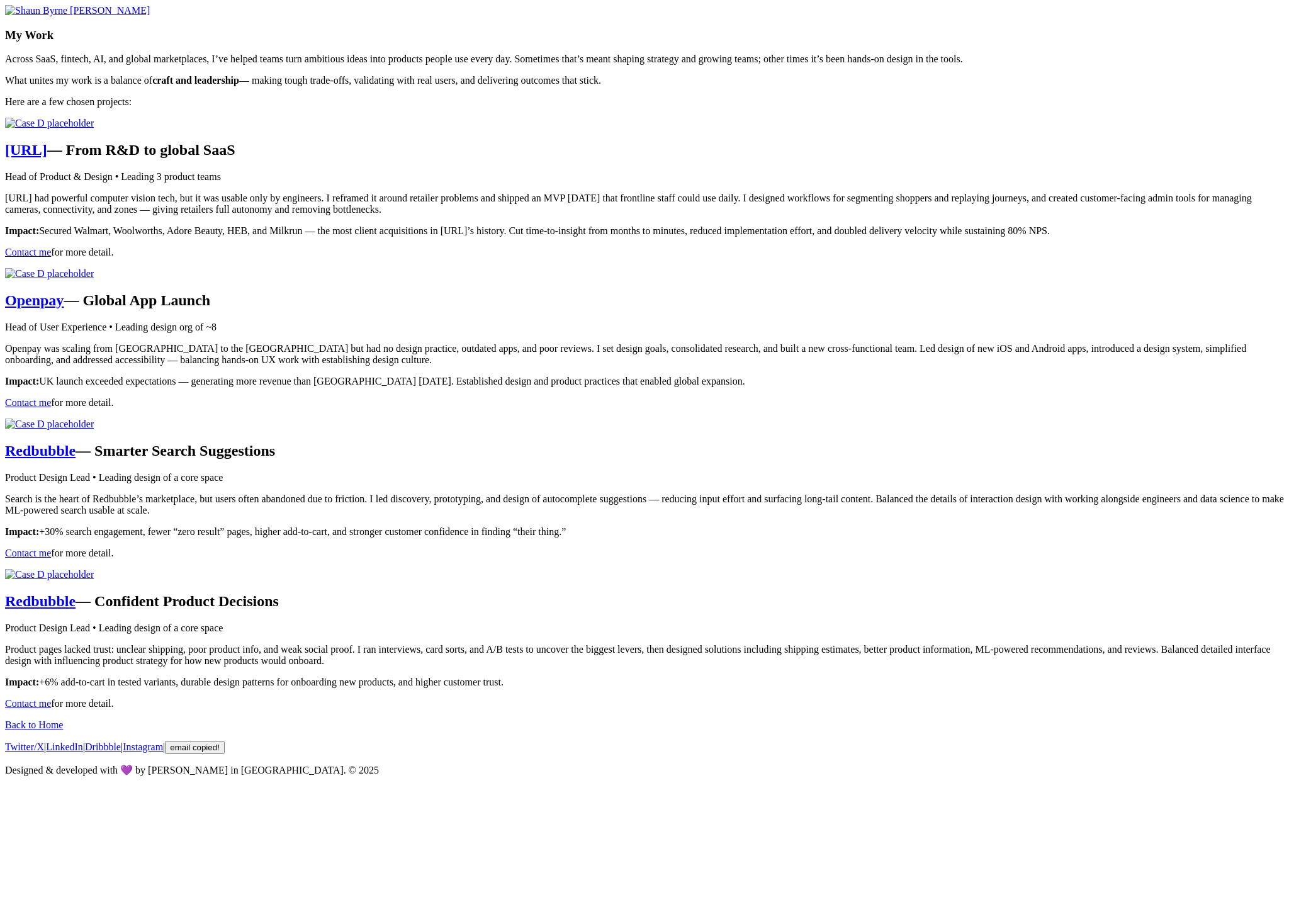
click at [150, 16] on span "SHAUN BYRNE" at bounding box center [109, 11] width 80 height 11
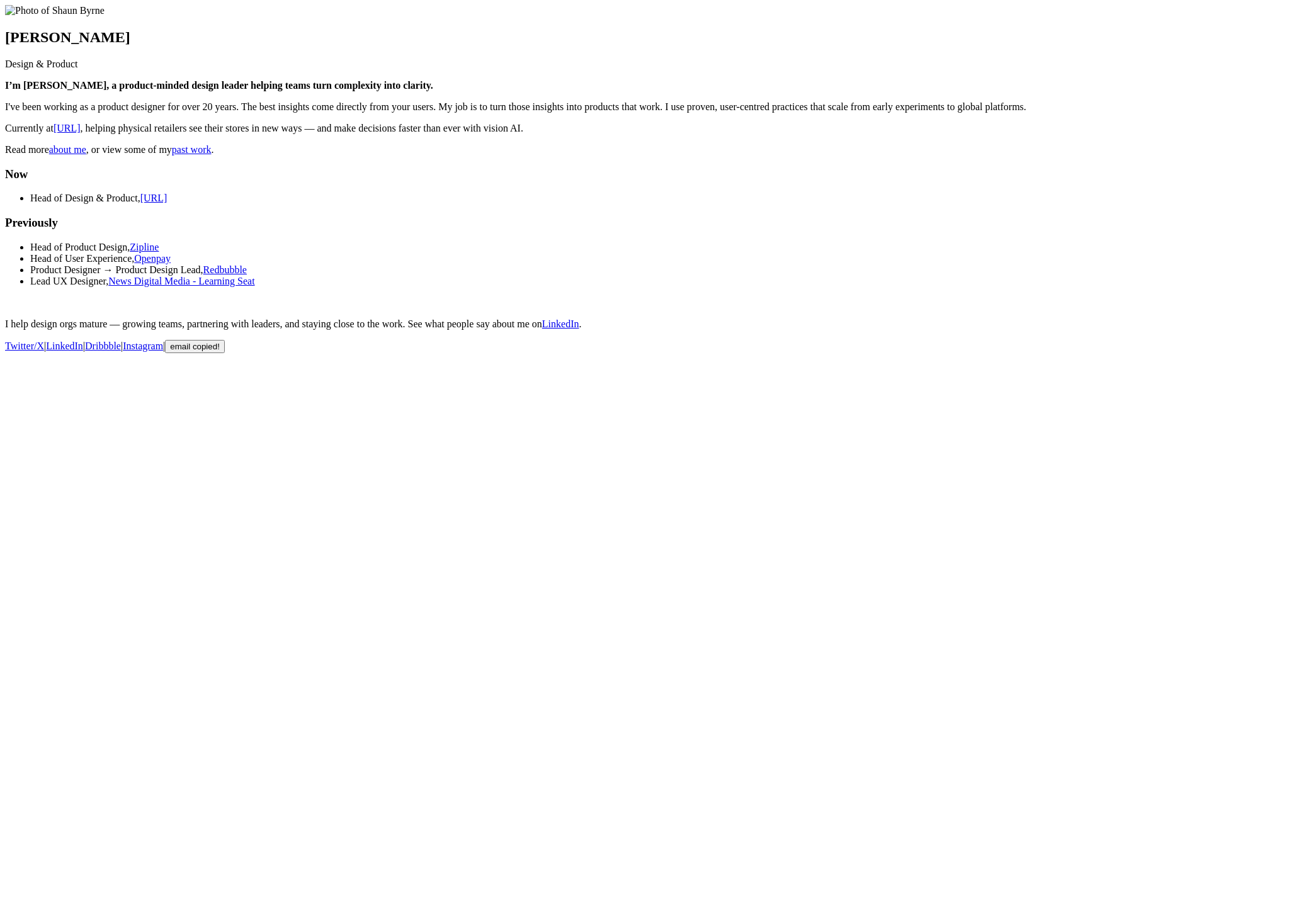
click at [579, 329] on link "LinkedIn" at bounding box center [560, 324] width 37 height 11
click at [255, 287] on link "News Digital Media - Learning Seat" at bounding box center [181, 281] width 146 height 11
click at [1113, 330] on main "[PERSON_NAME] Design & Product I’m [PERSON_NAME], a product-minded design leade…" at bounding box center [650, 168] width 1289 height 324
